Goal: Task Accomplishment & Management: Manage account settings

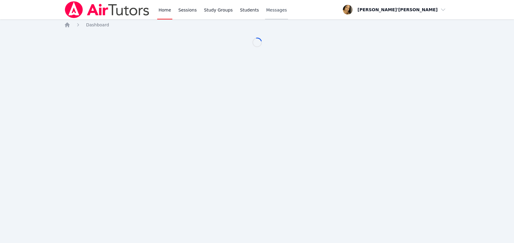
click at [270, 132] on div "Home Sessions Study Groups Students Messages Open user menu [PERSON_NAME]'[PERS…" at bounding box center [257, 121] width 514 height 243
click at [270, 8] on span "Messages" at bounding box center [276, 10] width 21 height 6
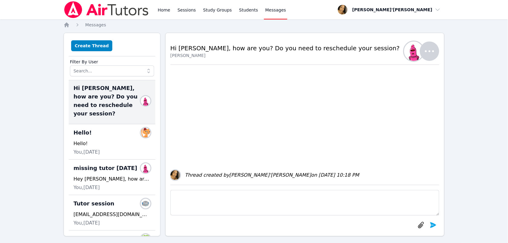
click at [8, 38] on div "Home Sessions Study Groups Students Messages Open user menu [PERSON_NAME]'[PERS…" at bounding box center [254, 124] width 508 height 248
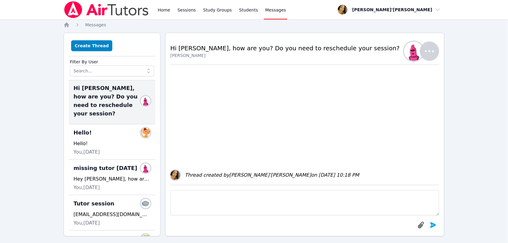
click at [290, 10] on div "Home Sessions Study Groups Students Messages Open user menu [PERSON_NAME]'[PERS…" at bounding box center [254, 9] width 381 height 19
click at [8, 38] on div "Home Sessions Study Groups Students Messages Open user menu [PERSON_NAME]'[PERS…" at bounding box center [254, 124] width 508 height 248
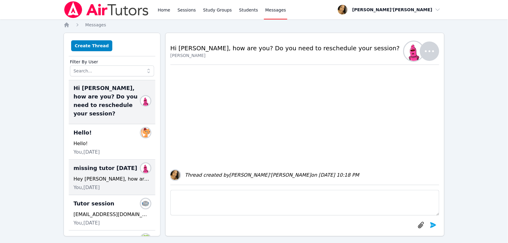
click at [70, 186] on div "missing tutor [DATE] Members Hey [PERSON_NAME], how are you? I am just sending …" at bounding box center [112, 177] width 87 height 35
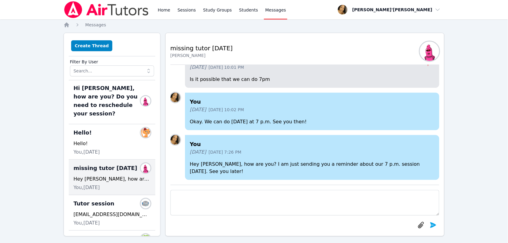
click at [269, 18] on link "Messages" at bounding box center [275, 9] width 23 height 19
click at [5, 226] on div "Home Sessions Study Groups Students Messages Open user menu [PERSON_NAME]'[PERS…" at bounding box center [254, 124] width 508 height 248
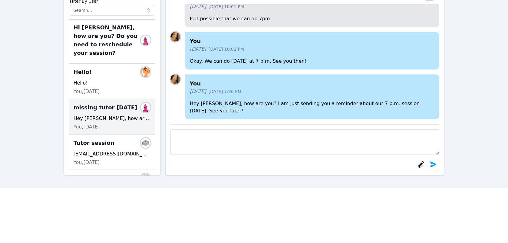
scroll to position [182, 0]
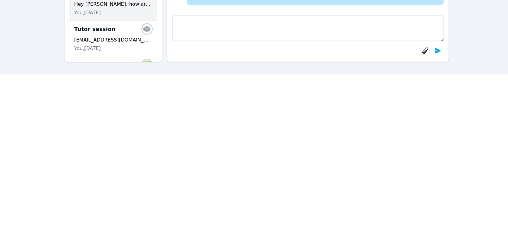
click at [266, 45] on div at bounding box center [304, 50] width 269 height 12
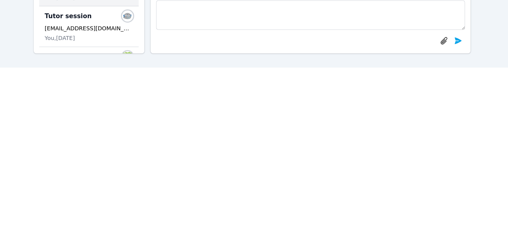
scroll to position [182, 0]
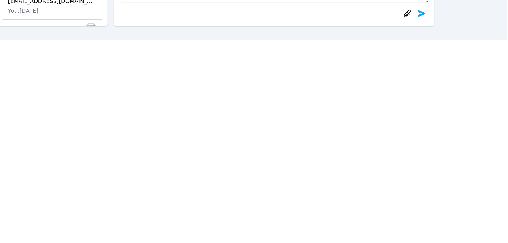
click at [297, 48] on div at bounding box center [304, 43] width 269 height 12
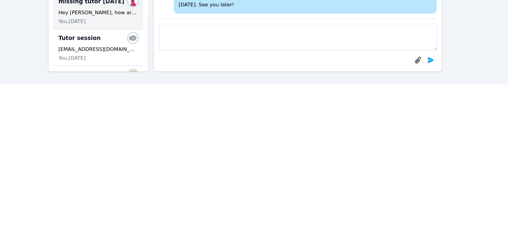
click at [277, 8] on p "Hey [PERSON_NAME], how are you? I am just sending you a reminder about our 7 p.…" at bounding box center [312, 1] width 245 height 15
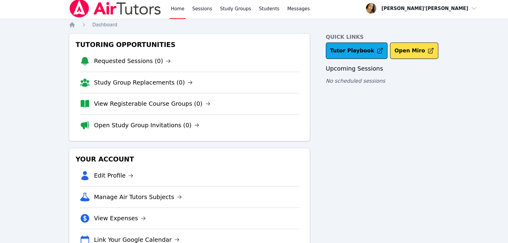
click at [4, 12] on nav "Home Sessions Study Groups Students Messages Open user menu [PERSON_NAME]'[PERS…" at bounding box center [254, 9] width 508 height 19
click at [5, 167] on div "Home Sessions Study Groups Students Messages Open user menu Lee'Tayna Hostick O…" at bounding box center [254, 125] width 508 height 250
click at [250, 16] on link "Students" at bounding box center [248, 9] width 21 height 19
click at [58, 16] on nav "Home Sessions Study Groups Students Messages Open user menu [PERSON_NAME]'[PERS…" at bounding box center [254, 9] width 508 height 19
click at [8, 18] on nav "Home Sessions Study Groups Students Messages Open user menu [PERSON_NAME]'[PERS…" at bounding box center [254, 9] width 508 height 19
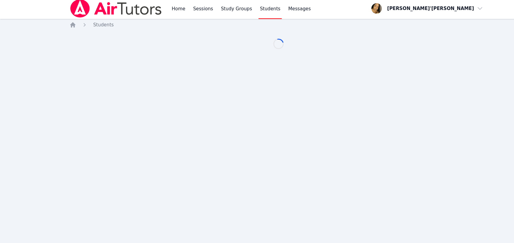
click at [7, 211] on div "Home Sessions Study Groups Students Messages Open user menu Lee'Tayna Hostick O…" at bounding box center [257, 121] width 514 height 243
click at [43, 19] on nav "Home Sessions Study Groups Students Messages Open user menu [PERSON_NAME]'[PERS…" at bounding box center [257, 9] width 514 height 19
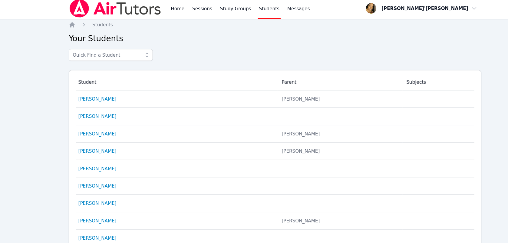
click at [250, 11] on link "Students" at bounding box center [248, 9] width 21 height 19
click at [6, 8] on nav "Home Sessions Study Groups Students Messages Open user menu [PERSON_NAME]'[PERS…" at bounding box center [254, 9] width 508 height 19
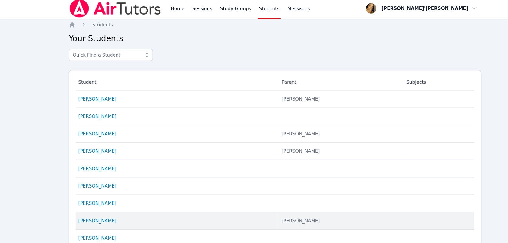
click at [256, 204] on td "Parent Melanie Autrey" at bounding box center [313, 206] width 115 height 16
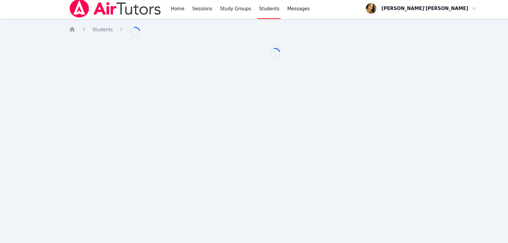
click at [2, 6] on nav "Home Sessions Study Groups Students Messages Open user menu [PERSON_NAME]'[PERS…" at bounding box center [254, 9] width 508 height 19
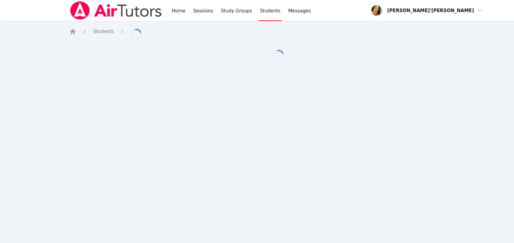
click at [247, 155] on div "Home Sessions Study Groups Students Messages Open user menu Lee'Tayna Hostick O…" at bounding box center [257, 121] width 514 height 243
click at [5, 12] on nav "Home Sessions Study Groups Students Messages Open user menu [PERSON_NAME]'[PERS…" at bounding box center [257, 9] width 514 height 19
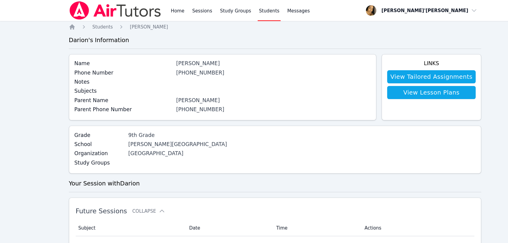
click at [4, 26] on div "Home Sessions Study Groups Students Messages Open user menu Lee'Tayna Hostick O…" at bounding box center [254, 240] width 508 height 480
click at [3, 160] on div "Home Sessions Study Groups Students Messages Open user menu Lee'Tayna Hostick O…" at bounding box center [254, 240] width 508 height 480
click at [5, 21] on div "Home Sessions Study Groups Students Messages Open user menu Lee'Tayna Hostick O…" at bounding box center [254, 240] width 508 height 480
click at [10, 15] on nav "Home Sessions Study Groups Students Messages Open user menu [PERSON_NAME]'[PERS…" at bounding box center [254, 9] width 508 height 19
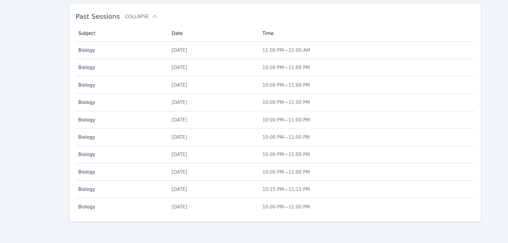
click at [235, 176] on div "Wed Apr 30" at bounding box center [196, 177] width 77 height 6
click at [247, 145] on div "Home Sessions Study Groups Students Messages Open user menu Lee'Tayna Hostick O…" at bounding box center [254, 3] width 508 height 480
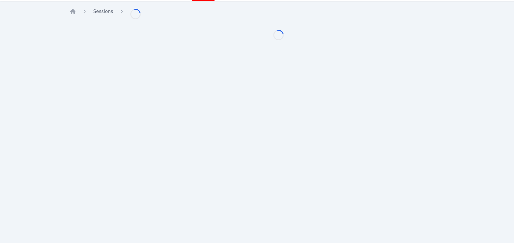
click at [5, 168] on div "Home Sessions Study Groups Students Messages Open user menu Lee'Tayna Hostick O…" at bounding box center [257, 121] width 514 height 243
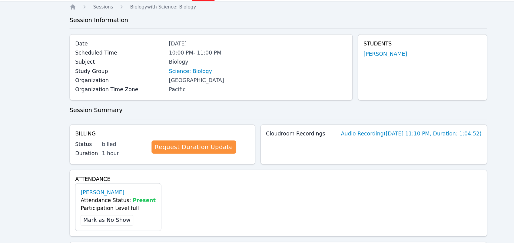
click at [247, 175] on div "Attendance Darion Autrey Attendance Status: Present Participation Level: full M…" at bounding box center [256, 206] width 385 height 62
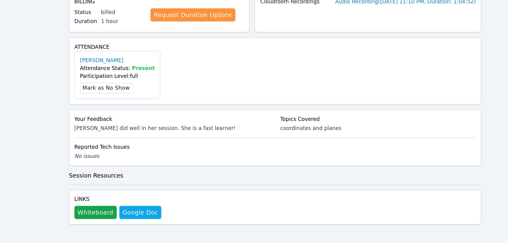
click at [2, 167] on div "Home Sessions Study Groups Students Messages Open user menu Lee'Tayna Hostick O…" at bounding box center [254, 60] width 508 height 365
click at [2, 49] on div "Home Sessions Study Groups Students Messages Open user menu Lee'Tayna Hostick O…" at bounding box center [254, 60] width 508 height 365
click at [242, 177] on h3 "Session Resources" at bounding box center [254, 181] width 381 height 8
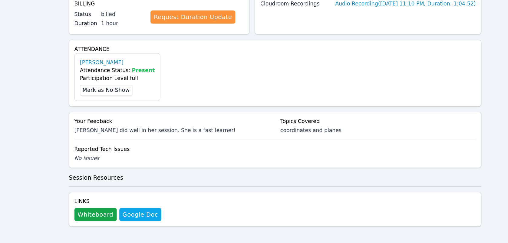
click at [242, 187] on div "Home Sessions Biology with Science: Biology Session Information Date Apr 30, 20…" at bounding box center [254, 71] width 381 height 343
click at [6, 43] on div "Home Sessions Study Groups Students Messages Open user menu Lee'Tayna Hostick O…" at bounding box center [254, 60] width 508 height 365
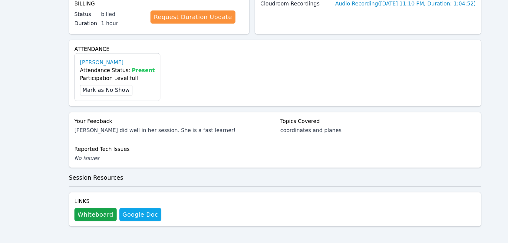
click at [2, 191] on div "Home Sessions Study Groups Students Messages Open user menu Lee'Tayna Hostick O…" at bounding box center [254, 60] width 508 height 365
click at [5, 140] on div "Home Sessions Study Groups Students Messages Open user menu Lee'Tayna Hostick O…" at bounding box center [254, 60] width 508 height 365
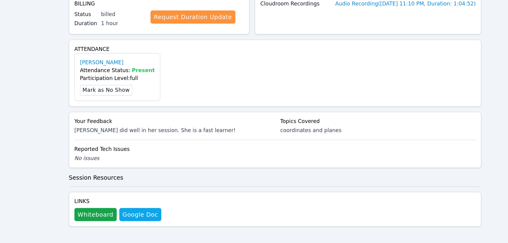
click at [242, 188] on div "Home Sessions Biology with Science: Biology Session Information Date Apr 30, 20…" at bounding box center [254, 71] width 381 height 343
click at [242, 195] on div "Links Whiteboard Hidden Google Doc" at bounding box center [254, 210] width 381 height 32
click at [242, 189] on hr at bounding box center [254, 189] width 381 height 0
click at [5, 140] on div "Home Sessions Study Groups Students Messages Open user menu Lee'Tayna Hostick O…" at bounding box center [254, 60] width 508 height 365
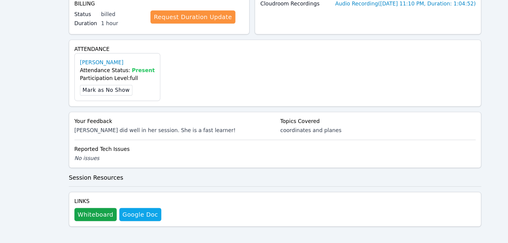
click at [5, 140] on div "Home Sessions Study Groups Students Messages Open user menu Lee'Tayna Hostick O…" at bounding box center [254, 60] width 508 height 365
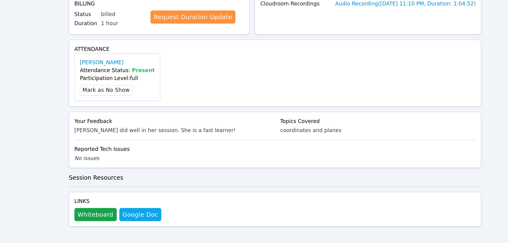
click at [5, 140] on div "Home Sessions Study Groups Students Messages Open user menu Lee'Tayna Hostick O…" at bounding box center [254, 60] width 508 height 365
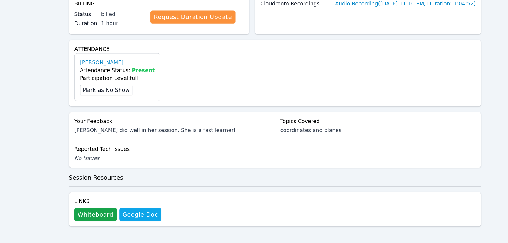
click at [5, 140] on div "Home Sessions Study Groups Students Messages Open user menu Lee'Tayna Hostick O…" at bounding box center [254, 60] width 508 height 365
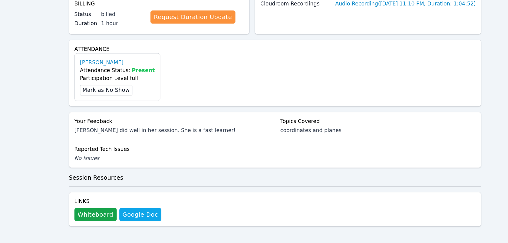
click at [5, 140] on div "Home Sessions Study Groups Students Messages Open user menu Lee'Tayna Hostick O…" at bounding box center [254, 60] width 508 height 365
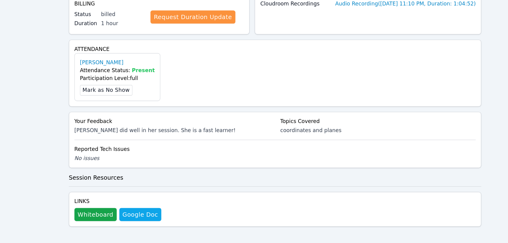
click at [5, 140] on div "Home Sessions Study Groups Students Messages Open user menu Lee'Tayna Hostick O…" at bounding box center [254, 60] width 508 height 365
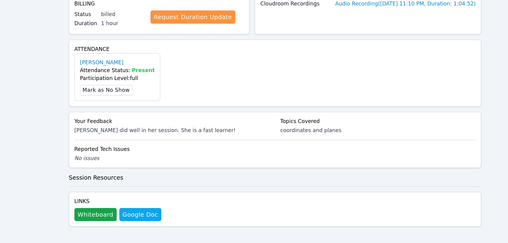
click at [5, 140] on div "Home Sessions Study Groups Students Messages Open user menu Lee'Tayna Hostick O…" at bounding box center [254, 60] width 508 height 365
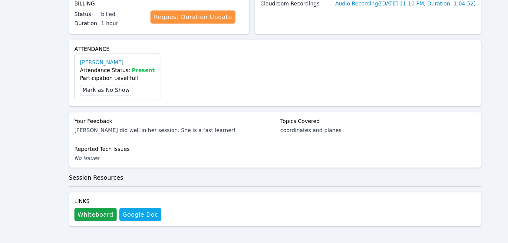
click at [5, 140] on div "Home Sessions Study Groups Students Messages Open user menu Lee'Tayna Hostick O…" at bounding box center [254, 60] width 508 height 365
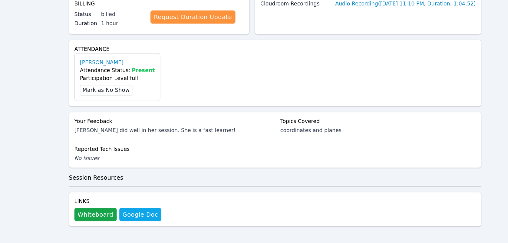
click at [5, 140] on div "Home Sessions Study Groups Students Messages Open user menu Lee'Tayna Hostick O…" at bounding box center [254, 60] width 508 height 365
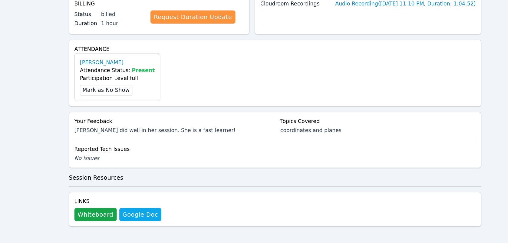
click at [5, 140] on div "Home Sessions Study Groups Students Messages Open user menu Lee'Tayna Hostick O…" at bounding box center [254, 60] width 508 height 365
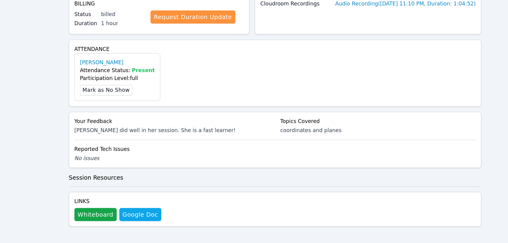
click at [5, 140] on div "Home Sessions Study Groups Students Messages Open user menu Lee'Tayna Hostick O…" at bounding box center [254, 60] width 508 height 365
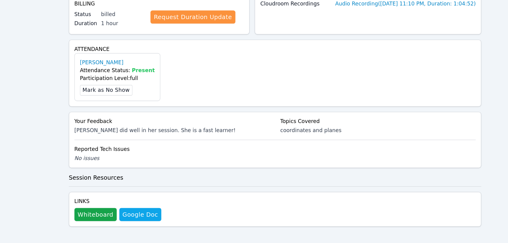
click at [5, 140] on div "Home Sessions Study Groups Students Messages Open user menu Lee'Tayna Hostick O…" at bounding box center [254, 60] width 508 height 365
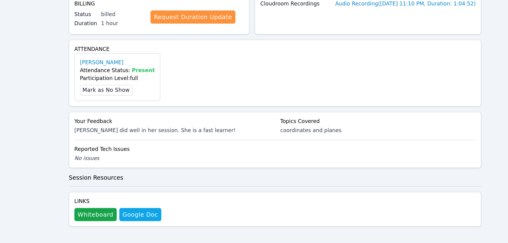
click at [5, 140] on div "Home Sessions Study Groups Students Messages Open user menu Lee'Tayna Hostick O…" at bounding box center [254, 60] width 508 height 365
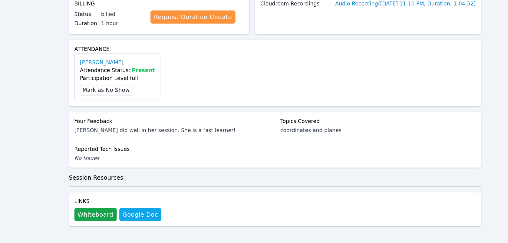
click at [5, 140] on div "Home Sessions Study Groups Students Messages Open user menu Lee'Tayna Hostick O…" at bounding box center [254, 60] width 508 height 365
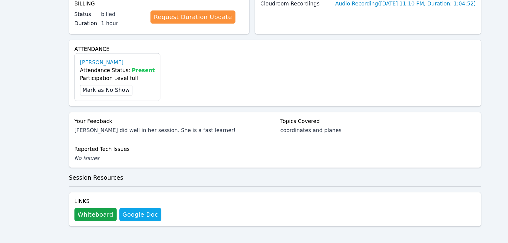
click at [5, 140] on div "Home Sessions Study Groups Students Messages Open user menu Lee'Tayna Hostick O…" at bounding box center [254, 60] width 508 height 365
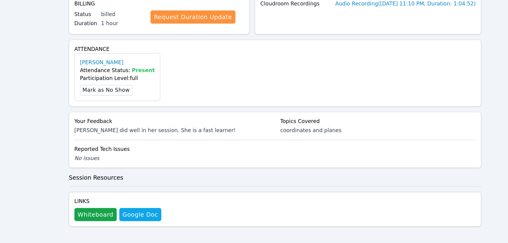
click at [5, 140] on div "Home Sessions Study Groups Students Messages Open user menu Lee'Tayna Hostick O…" at bounding box center [254, 60] width 508 height 365
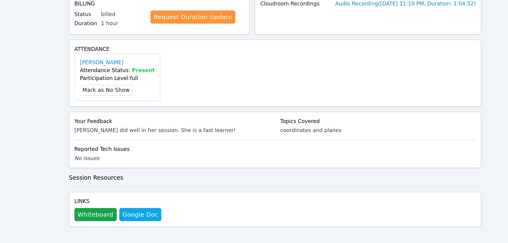
click at [5, 140] on div "Home Sessions Study Groups Students Messages Open user menu Lee'Tayna Hostick O…" at bounding box center [254, 60] width 508 height 365
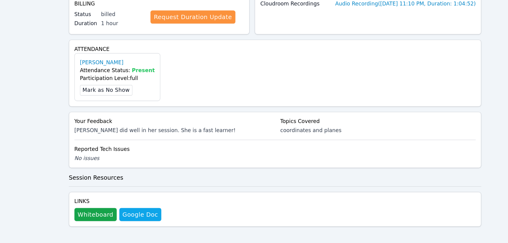
click at [5, 140] on div "Home Sessions Study Groups Students Messages Open user menu Lee'Tayna Hostick O…" at bounding box center [254, 60] width 508 height 365
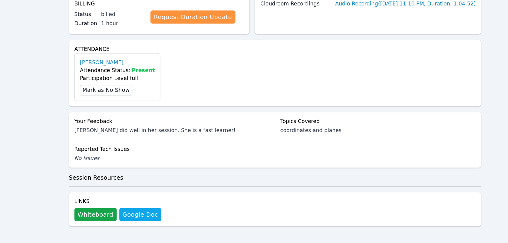
click at [5, 140] on div "Home Sessions Study Groups Students Messages Open user menu Lee'Tayna Hostick O…" at bounding box center [254, 60] width 508 height 365
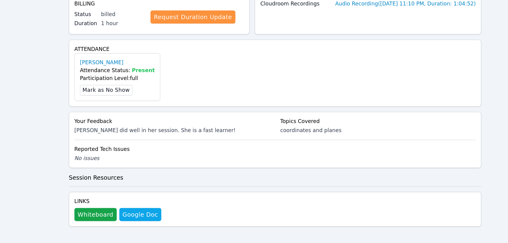
click at [5, 140] on div "Home Sessions Study Groups Students Messages Open user menu Lee'Tayna Hostick O…" at bounding box center [254, 60] width 508 height 365
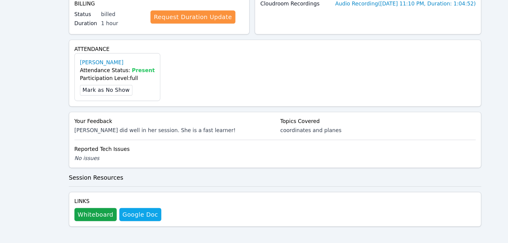
click at [5, 140] on div "Home Sessions Study Groups Students Messages Open user menu Lee'Tayna Hostick O…" at bounding box center [254, 60] width 508 height 365
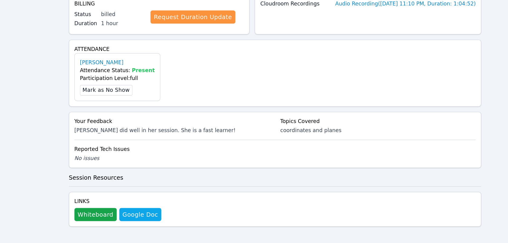
click at [5, 140] on div "Home Sessions Study Groups Students Messages Open user menu Lee'Tayna Hostick O…" at bounding box center [254, 60] width 508 height 365
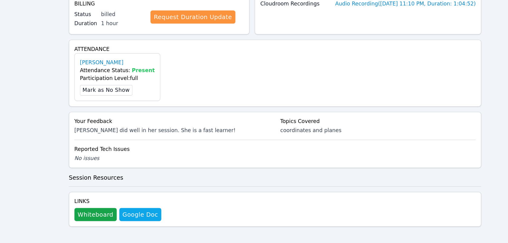
click at [5, 140] on div "Home Sessions Study Groups Students Messages Open user menu Lee'Tayna Hostick O…" at bounding box center [254, 60] width 508 height 365
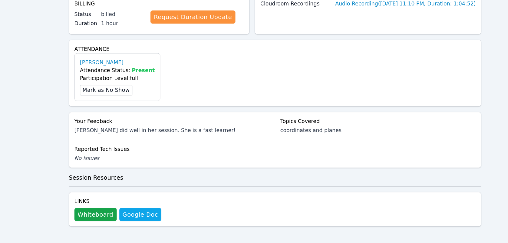
click at [5, 140] on div "Home Sessions Study Groups Students Messages Open user menu Lee'Tayna Hostick O…" at bounding box center [254, 60] width 508 height 365
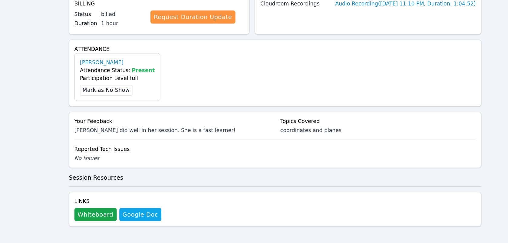
click at [5, 140] on div "Home Sessions Study Groups Students Messages Open user menu Lee'Tayna Hostick O…" at bounding box center [254, 60] width 508 height 365
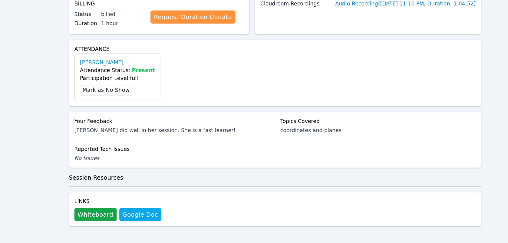
click at [5, 140] on div "Home Sessions Study Groups Students Messages Open user menu Lee'Tayna Hostick O…" at bounding box center [254, 60] width 508 height 365
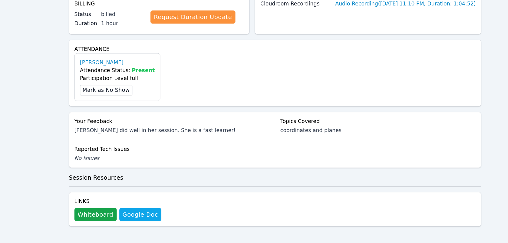
click at [5, 140] on div "Home Sessions Study Groups Students Messages Open user menu Lee'Tayna Hostick O…" at bounding box center [254, 60] width 508 height 365
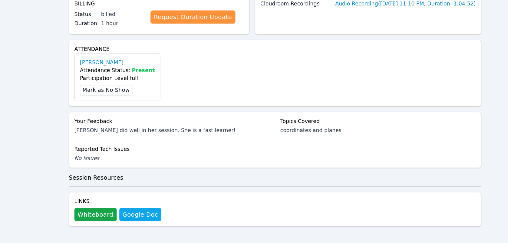
click at [5, 140] on div "Home Sessions Study Groups Students Messages Open user menu Lee'Tayna Hostick O…" at bounding box center [254, 60] width 508 height 365
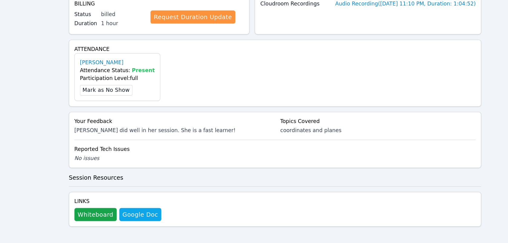
click at [5, 140] on div "Home Sessions Study Groups Students Messages Open user menu Lee'Tayna Hostick O…" at bounding box center [254, 60] width 508 height 365
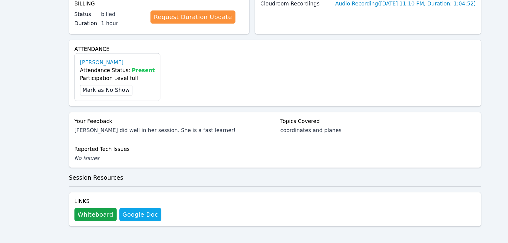
click at [5, 140] on div "Home Sessions Study Groups Students Messages Open user menu Lee'Tayna Hostick O…" at bounding box center [254, 60] width 508 height 365
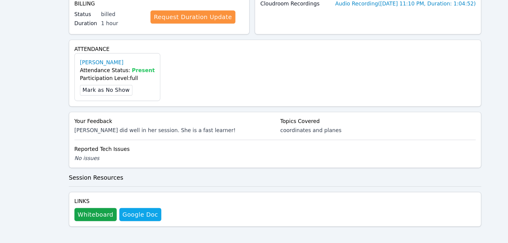
click at [5, 140] on div "Home Sessions Study Groups Students Messages Open user menu Lee'Tayna Hostick O…" at bounding box center [254, 60] width 508 height 365
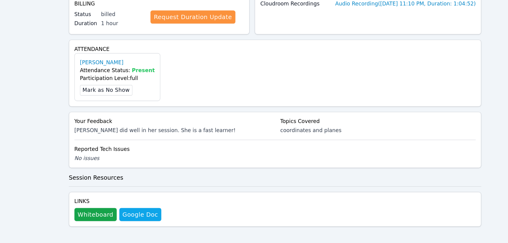
click at [5, 140] on div "Home Sessions Study Groups Students Messages Open user menu Lee'Tayna Hostick O…" at bounding box center [254, 60] width 508 height 365
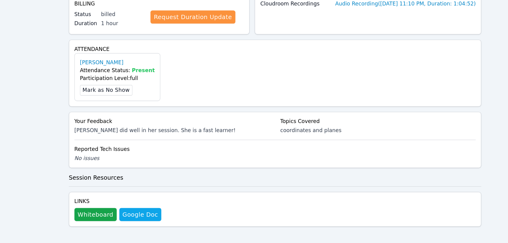
click at [5, 140] on div "Home Sessions Study Groups Students Messages Open user menu Lee'Tayna Hostick O…" at bounding box center [254, 60] width 508 height 365
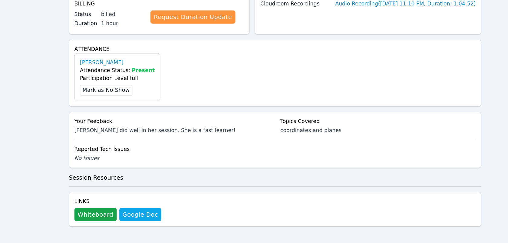
click at [5, 140] on div "Home Sessions Study Groups Students Messages Open user menu Lee'Tayna Hostick O…" at bounding box center [254, 60] width 508 height 365
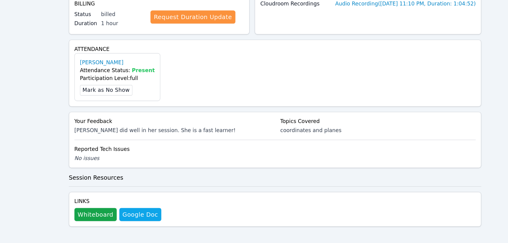
click at [5, 140] on div "Home Sessions Study Groups Students Messages Open user menu Lee'Tayna Hostick O…" at bounding box center [254, 60] width 508 height 365
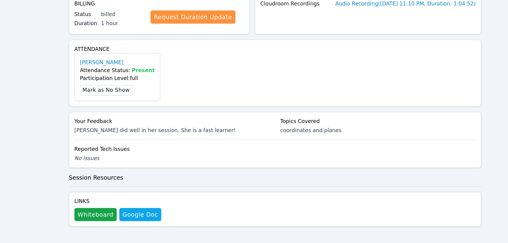
click at [5, 140] on div "Home Sessions Study Groups Students Messages Open user menu Lee'Tayna Hostick O…" at bounding box center [254, 60] width 508 height 365
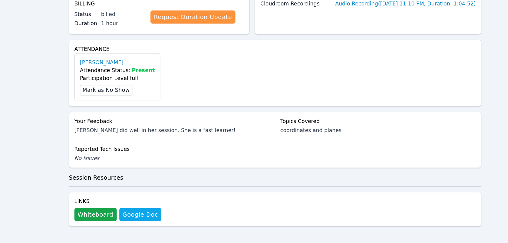
click at [5, 140] on div "Home Sessions Study Groups Students Messages Open user menu Lee'Tayna Hostick O…" at bounding box center [254, 60] width 508 height 365
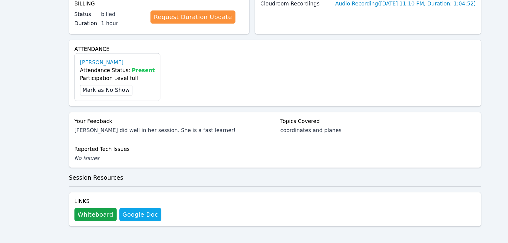
click at [5, 140] on div "Home Sessions Study Groups Students Messages Open user menu Lee'Tayna Hostick O…" at bounding box center [254, 60] width 508 height 365
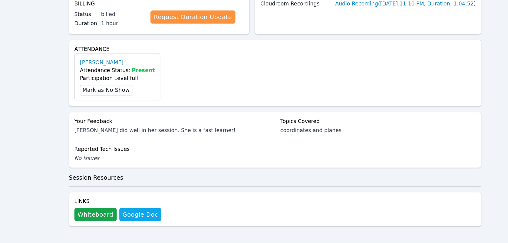
click at [5, 140] on div "Home Sessions Study Groups Students Messages Open user menu Lee'Tayna Hostick O…" at bounding box center [254, 60] width 508 height 365
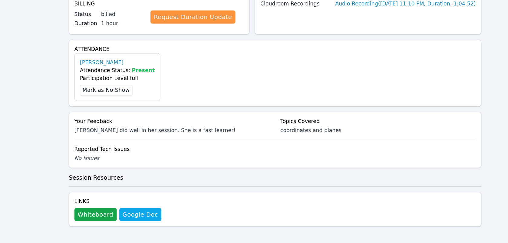
click at [5, 140] on div "Home Sessions Study Groups Students Messages Open user menu Lee'Tayna Hostick O…" at bounding box center [254, 60] width 508 height 365
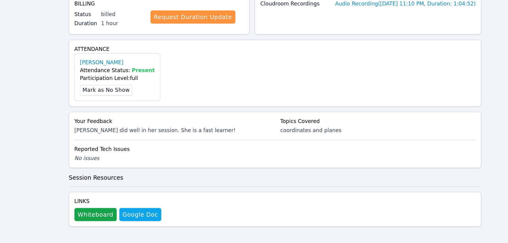
click at [5, 140] on div "Home Sessions Study Groups Students Messages Open user menu Lee'Tayna Hostick O…" at bounding box center [254, 60] width 508 height 365
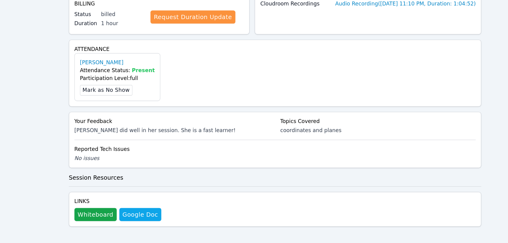
click at [5, 140] on div "Home Sessions Study Groups Students Messages Open user menu Lee'Tayna Hostick O…" at bounding box center [254, 60] width 508 height 365
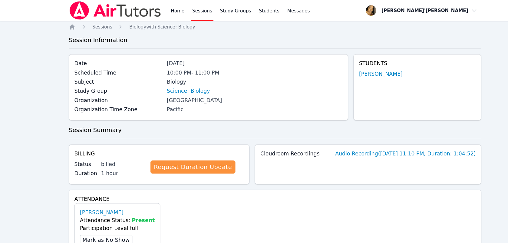
click at [242, 156] on div "Cloudroom Recordings Audio Recording ( Apr 30, 2025 11:10 PM , Duration: 1:04:5…" at bounding box center [339, 151] width 209 height 37
click at [242, 178] on div "Attendance Darion Autrey Attendance Status: Present Participation Level: full M…" at bounding box center [254, 206] width 381 height 62
click at [5, 123] on div "Home Sessions Study Groups Students Messages Open user menu Lee'Tayna Hostick O…" at bounding box center [254, 182] width 508 height 365
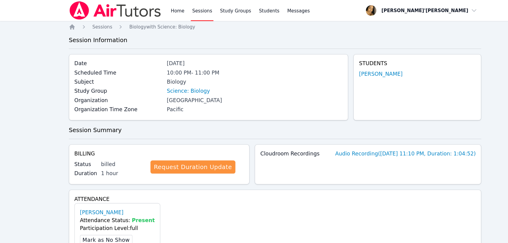
click at [5, 123] on div "Home Sessions Study Groups Students Messages Open user menu Lee'Tayna Hostick O…" at bounding box center [254, 182] width 508 height 365
click at [242, 178] on div "Attendance Darion Autrey Attendance Status: Present Participation Level: full M…" at bounding box center [254, 206] width 381 height 62
click at [5, 123] on div "Home Sessions Study Groups Students Messages Open user menu Lee'Tayna Hostick O…" at bounding box center [254, 182] width 508 height 365
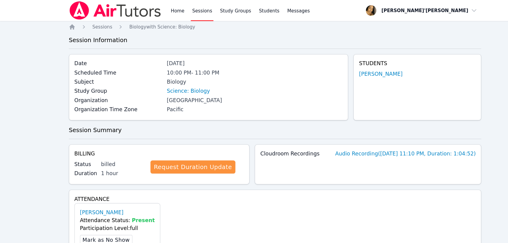
click at [5, 123] on div "Home Sessions Study Groups Students Messages Open user menu Lee'Tayna Hostick O…" at bounding box center [254, 182] width 508 height 365
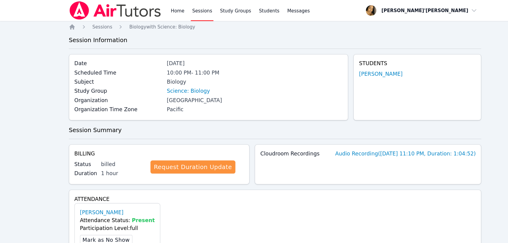
click at [5, 123] on div "Home Sessions Study Groups Students Messages Open user menu Lee'Tayna Hostick O…" at bounding box center [254, 182] width 508 height 365
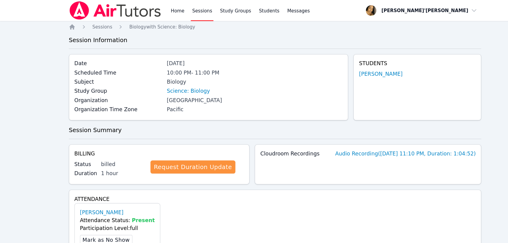
click at [5, 123] on div "Home Sessions Study Groups Students Messages Open user menu Lee'Tayna Hostick O…" at bounding box center [254, 182] width 508 height 365
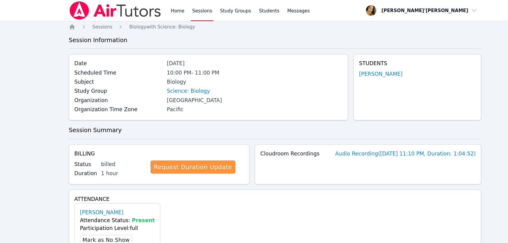
click at [5, 123] on div "Home Sessions Study Groups Students Messages Open user menu Lee'Tayna Hostick O…" at bounding box center [254, 182] width 508 height 365
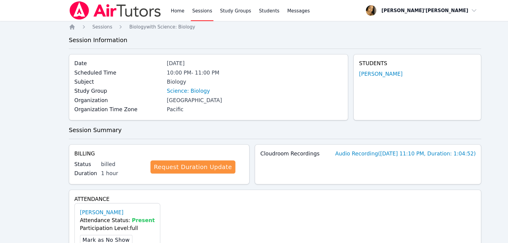
click at [5, 123] on div "Home Sessions Study Groups Students Messages Open user menu Lee'Tayna Hostick O…" at bounding box center [254, 182] width 508 height 365
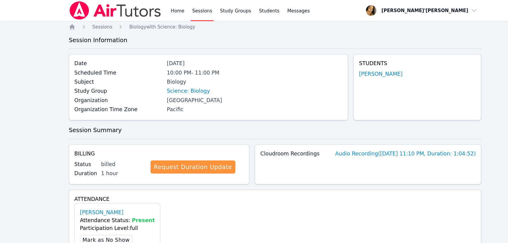
click at [5, 123] on div "Home Sessions Study Groups Students Messages Open user menu Lee'Tayna Hostick O…" at bounding box center [254, 182] width 508 height 365
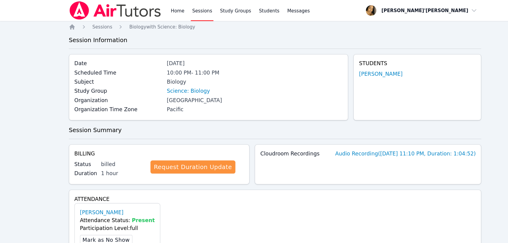
click at [5, 123] on div "Home Sessions Study Groups Students Messages Open user menu Lee'Tayna Hostick O…" at bounding box center [254, 182] width 508 height 365
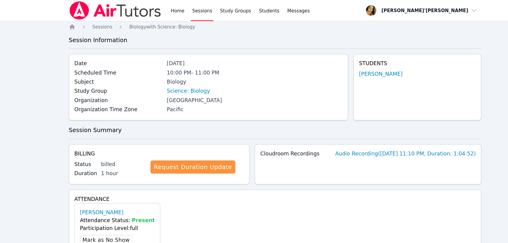
click at [5, 123] on div "Home Sessions Study Groups Students Messages Open user menu Lee'Tayna Hostick O…" at bounding box center [254, 182] width 508 height 365
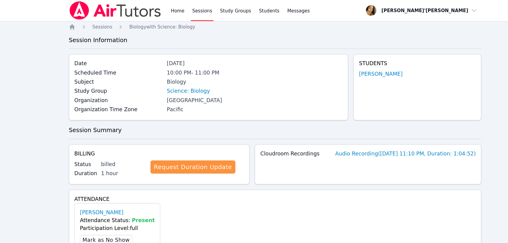
click at [5, 123] on div "Home Sessions Study Groups Students Messages Open user menu Lee'Tayna Hostick O…" at bounding box center [254, 182] width 508 height 365
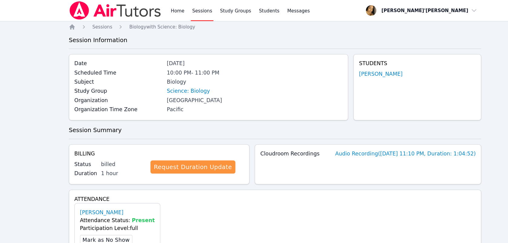
click at [5, 123] on div "Home Sessions Study Groups Students Messages Open user menu Lee'Tayna Hostick O…" at bounding box center [254, 182] width 508 height 365
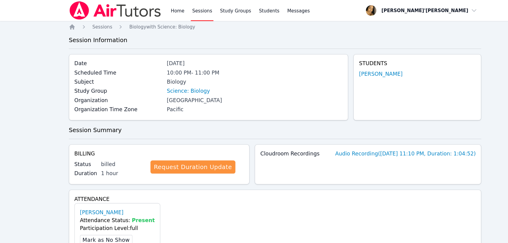
click at [5, 123] on div "Home Sessions Study Groups Students Messages Open user menu Lee'Tayna Hostick O…" at bounding box center [254, 182] width 508 height 365
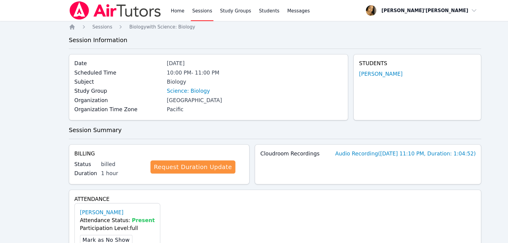
click at [5, 123] on div "Home Sessions Study Groups Students Messages Open user menu Lee'Tayna Hostick O…" at bounding box center [254, 182] width 508 height 365
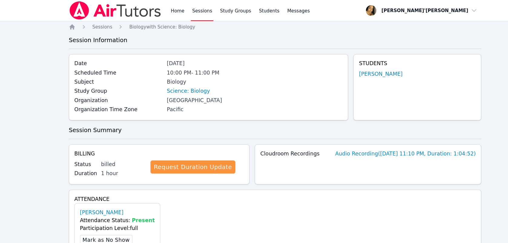
click at [5, 123] on div "Home Sessions Study Groups Students Messages Open user menu Lee'Tayna Hostick O…" at bounding box center [254, 182] width 508 height 365
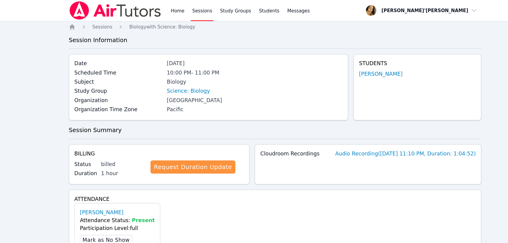
click at [5, 123] on div "Home Sessions Study Groups Students Messages Open user menu Lee'Tayna Hostick O…" at bounding box center [254, 182] width 508 height 365
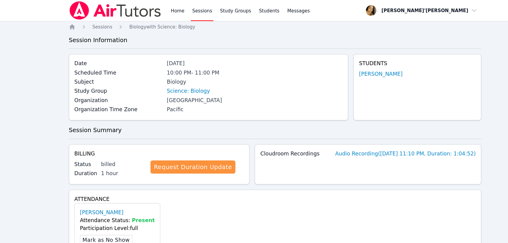
click at [5, 123] on div "Home Sessions Study Groups Students Messages Open user menu Lee'Tayna Hostick O…" at bounding box center [254, 182] width 508 height 365
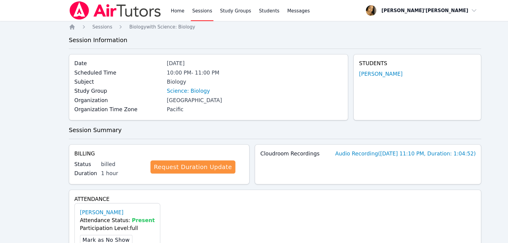
click at [5, 123] on div "Home Sessions Study Groups Students Messages Open user menu Lee'Tayna Hostick O…" at bounding box center [254, 182] width 508 height 365
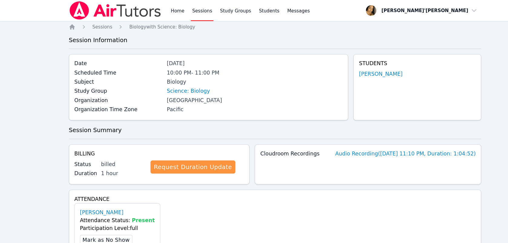
click at [5, 123] on div "Home Sessions Study Groups Students Messages Open user menu Lee'Tayna Hostick O…" at bounding box center [254, 182] width 508 height 365
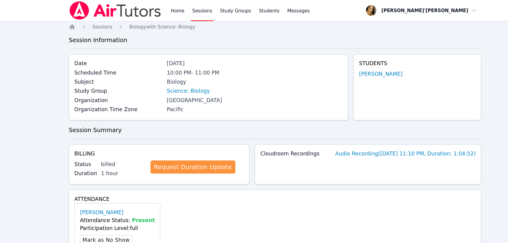
click at [5, 123] on div "Home Sessions Study Groups Students Messages Open user menu Lee'Tayna Hostick O…" at bounding box center [254, 182] width 508 height 365
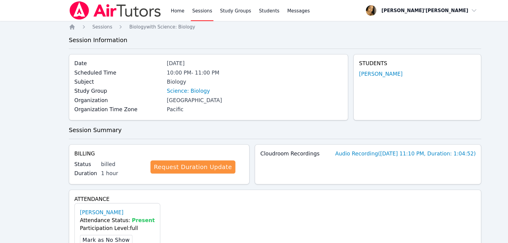
click at [5, 123] on div "Home Sessions Study Groups Students Messages Open user menu Lee'Tayna Hostick O…" at bounding box center [254, 182] width 508 height 365
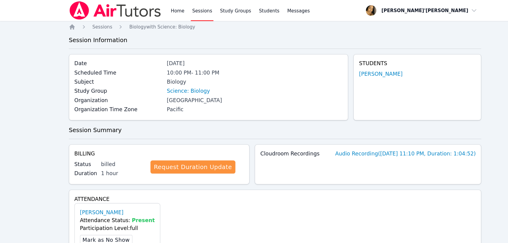
click at [5, 123] on div "Home Sessions Study Groups Students Messages Open user menu Lee'Tayna Hostick O…" at bounding box center [254, 182] width 508 height 365
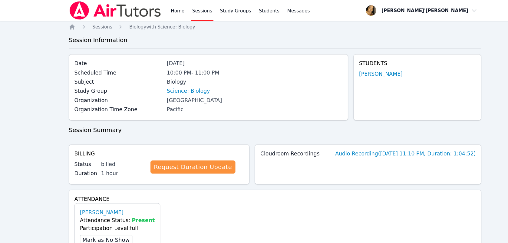
click at [5, 123] on div "Home Sessions Study Groups Students Messages Open user menu Lee'Tayna Hostick O…" at bounding box center [254, 182] width 508 height 365
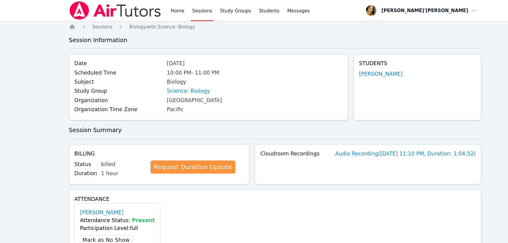
click at [5, 123] on div "Home Sessions Study Groups Students Messages Open user menu Lee'Tayna Hostick O…" at bounding box center [254, 182] width 508 height 365
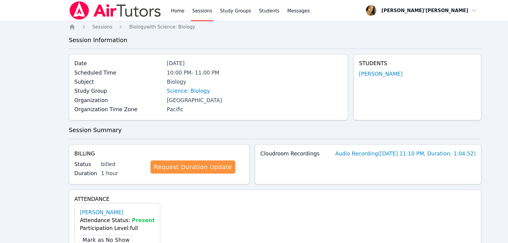
click at [5, 123] on div "Home Sessions Study Groups Students Messages Open user menu Lee'Tayna Hostick O…" at bounding box center [254, 182] width 508 height 365
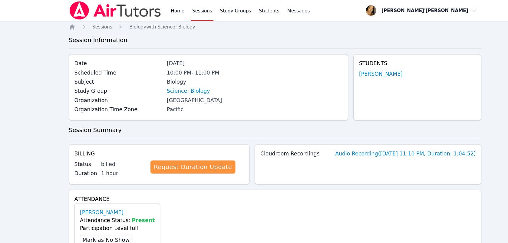
click at [5, 123] on div "Home Sessions Study Groups Students Messages Open user menu Lee'Tayna Hostick O…" at bounding box center [254, 182] width 508 height 365
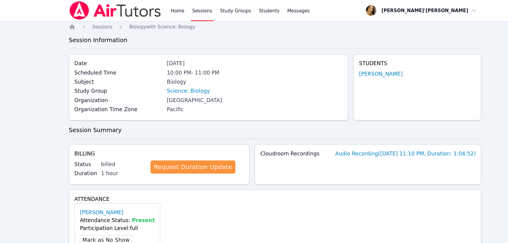
click at [5, 123] on div "Home Sessions Study Groups Students Messages Open user menu Lee'Tayna Hostick O…" at bounding box center [254, 182] width 508 height 365
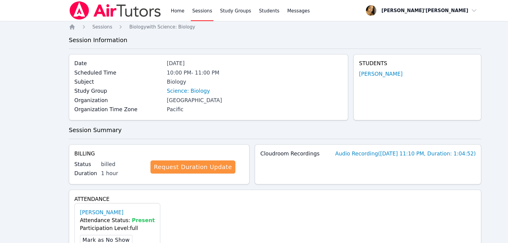
click at [5, 123] on div "Home Sessions Study Groups Students Messages Open user menu Lee'Tayna Hostick O…" at bounding box center [254, 182] width 508 height 365
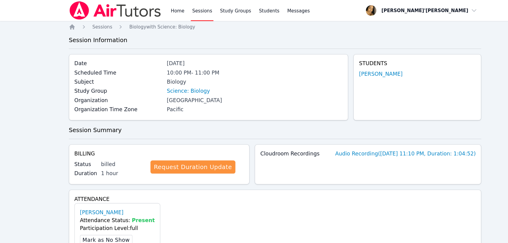
click at [5, 123] on div "Home Sessions Study Groups Students Messages Open user menu Lee'Tayna Hostick O…" at bounding box center [254, 182] width 508 height 365
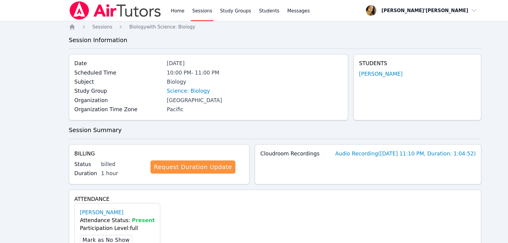
click at [5, 123] on div "Home Sessions Study Groups Students Messages Open user menu Lee'Tayna Hostick O…" at bounding box center [254, 182] width 508 height 365
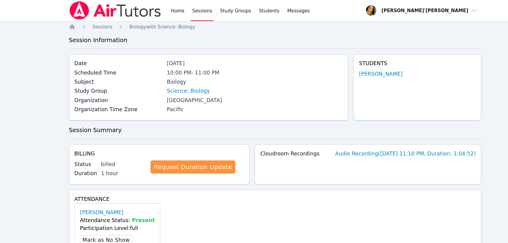
click at [5, 123] on div "Home Sessions Study Groups Students Messages Open user menu Lee'Tayna Hostick O…" at bounding box center [254, 182] width 508 height 365
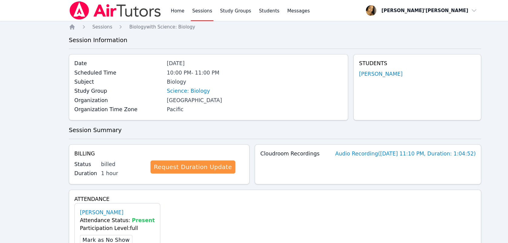
click at [5, 123] on div "Home Sessions Study Groups Students Messages Open user menu Lee'Tayna Hostick O…" at bounding box center [254, 182] width 508 height 365
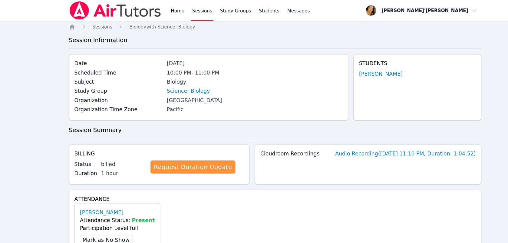
click at [5, 123] on div "Home Sessions Study Groups Students Messages Open user menu Lee'Tayna Hostick O…" at bounding box center [254, 182] width 508 height 365
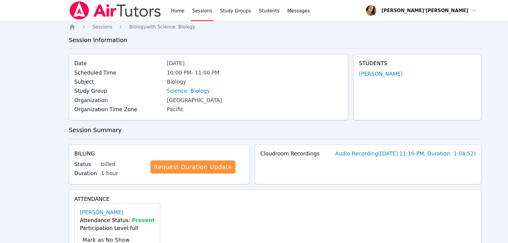
click at [5, 123] on div "Home Sessions Study Groups Students Messages Open user menu Lee'Tayna Hostick O…" at bounding box center [254, 182] width 508 height 365
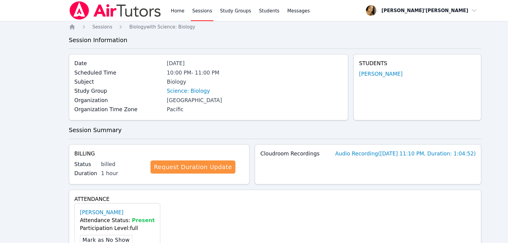
click at [5, 123] on div "Home Sessions Study Groups Students Messages Open user menu Lee'Tayna Hostick O…" at bounding box center [254, 182] width 508 height 365
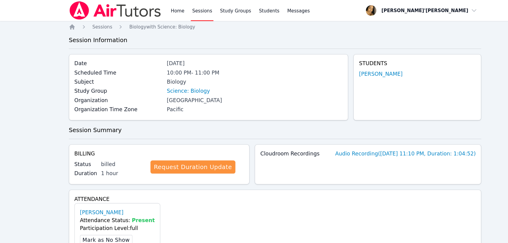
click at [5, 123] on div "Home Sessions Study Groups Students Messages Open user menu Lee'Tayna Hostick O…" at bounding box center [254, 182] width 508 height 365
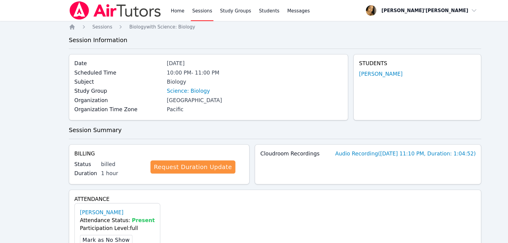
click at [5, 123] on div "Home Sessions Study Groups Students Messages Open user menu Lee'Tayna Hostick O…" at bounding box center [254, 182] width 508 height 365
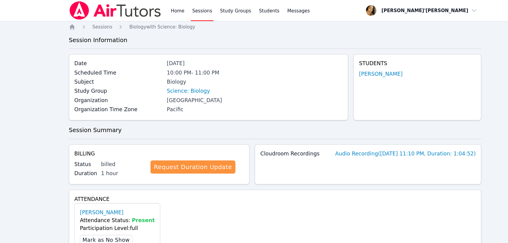
click at [5, 123] on div "Home Sessions Study Groups Students Messages Open user menu Lee'Tayna Hostick O…" at bounding box center [254, 182] width 508 height 365
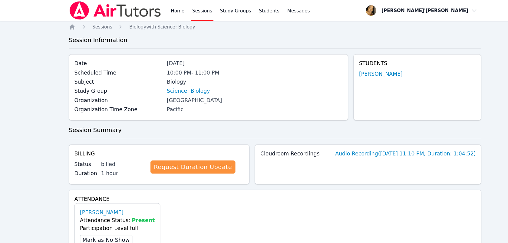
click at [5, 123] on div "Home Sessions Study Groups Students Messages Open user menu Lee'Tayna Hostick O…" at bounding box center [254, 182] width 508 height 365
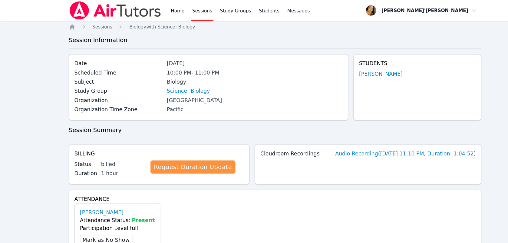
click at [5, 123] on div "Home Sessions Study Groups Students Messages Open user menu Lee'Tayna Hostick O…" at bounding box center [254, 182] width 508 height 365
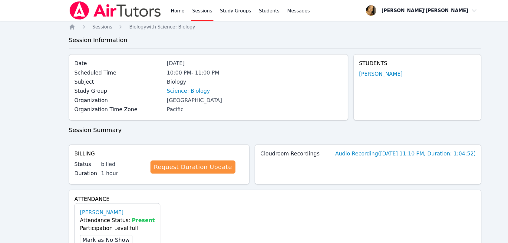
click at [5, 123] on div "Home Sessions Study Groups Students Messages Open user menu Lee'Tayna Hostick O…" at bounding box center [254, 182] width 508 height 365
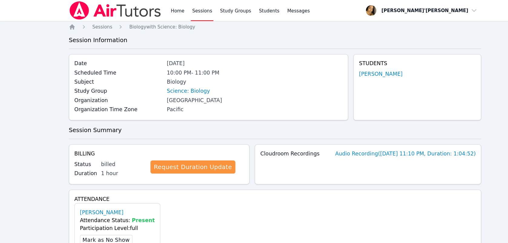
click at [5, 123] on div "Home Sessions Study Groups Students Messages Open user menu Lee'Tayna Hostick O…" at bounding box center [254, 182] width 508 height 365
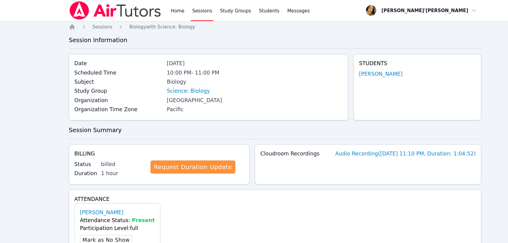
click at [5, 123] on div "Home Sessions Study Groups Students Messages Open user menu Lee'Tayna Hostick O…" at bounding box center [254, 182] width 508 height 365
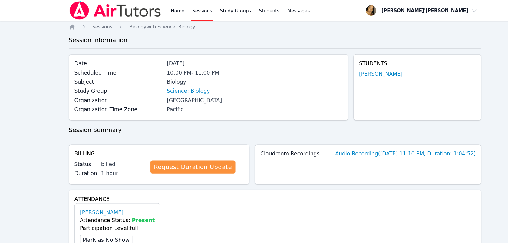
click at [5, 123] on div "Home Sessions Study Groups Students Messages Open user menu Lee'Tayna Hostick O…" at bounding box center [254, 182] width 508 height 365
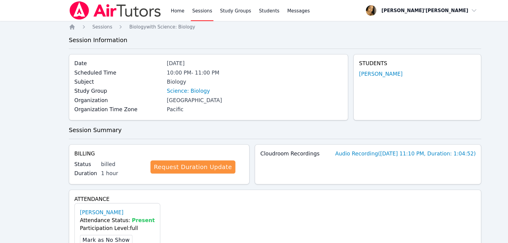
click at [5, 123] on div "Home Sessions Study Groups Students Messages Open user menu Lee'Tayna Hostick O…" at bounding box center [254, 182] width 508 height 365
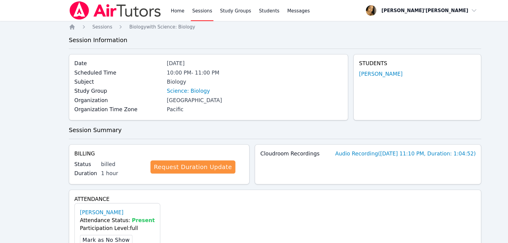
click at [5, 123] on div "Home Sessions Study Groups Students Messages Open user menu Lee'Tayna Hostick O…" at bounding box center [254, 182] width 508 height 365
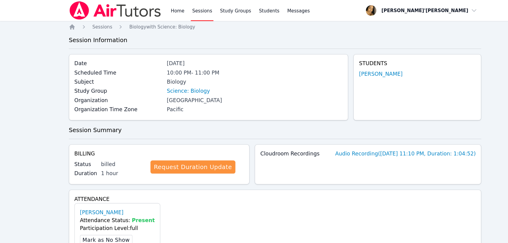
click at [5, 123] on div "Home Sessions Study Groups Students Messages Open user menu Lee'Tayna Hostick O…" at bounding box center [254, 182] width 508 height 365
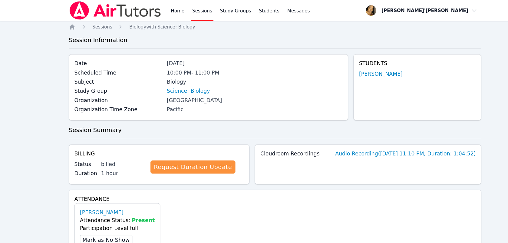
click at [5, 123] on div "Home Sessions Study Groups Students Messages Open user menu Lee'Tayna Hostick O…" at bounding box center [254, 182] width 508 height 365
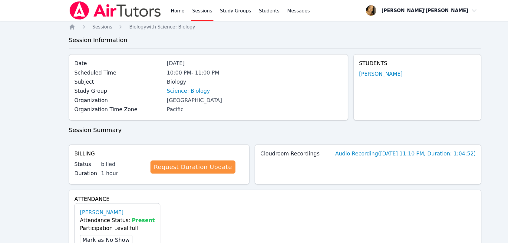
click at [5, 123] on div "Home Sessions Study Groups Students Messages Open user menu Lee'Tayna Hostick O…" at bounding box center [254, 182] width 508 height 365
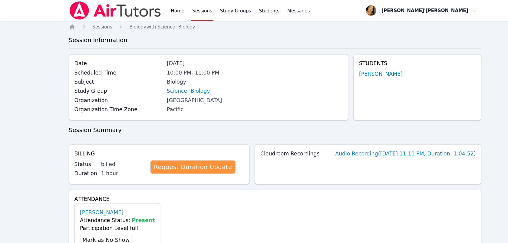
click at [5, 123] on div "Home Sessions Study Groups Students Messages Open user menu Lee'Tayna Hostick O…" at bounding box center [254, 182] width 508 height 365
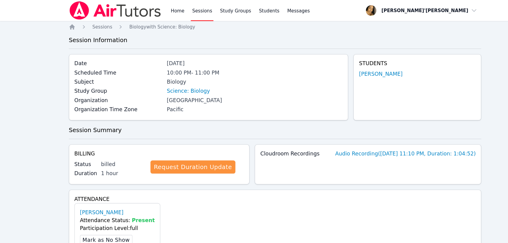
click at [5, 123] on div "Home Sessions Study Groups Students Messages Open user menu Lee'Tayna Hostick O…" at bounding box center [254, 182] width 508 height 365
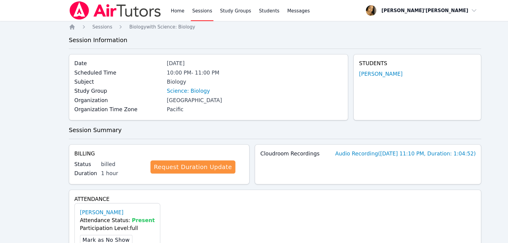
click at [5, 123] on div "Home Sessions Study Groups Students Messages Open user menu Lee'Tayna Hostick O…" at bounding box center [254, 182] width 508 height 365
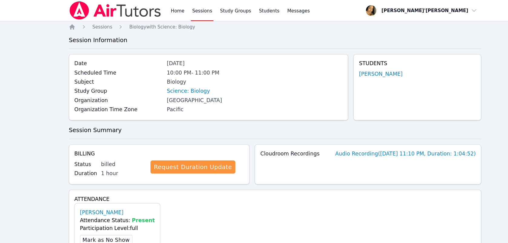
click at [5, 123] on div "Home Sessions Study Groups Students Messages Open user menu Lee'Tayna Hostick O…" at bounding box center [254, 182] width 508 height 365
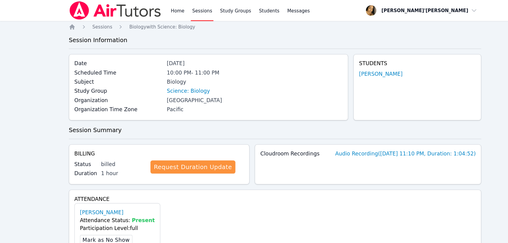
click at [5, 123] on div "Home Sessions Study Groups Students Messages Open user menu Lee'Tayna Hostick O…" at bounding box center [254, 182] width 508 height 365
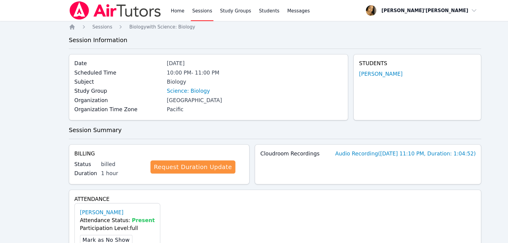
click at [5, 123] on div "Home Sessions Study Groups Students Messages Open user menu Lee'Tayna Hostick O…" at bounding box center [254, 182] width 508 height 365
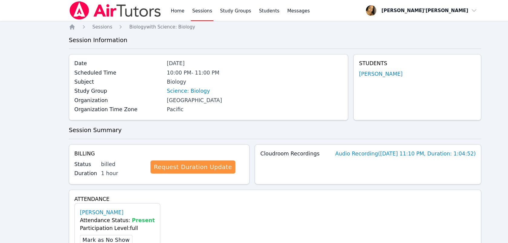
click at [5, 123] on div "Home Sessions Study Groups Students Messages Open user menu Lee'Tayna Hostick O…" at bounding box center [254, 182] width 508 height 365
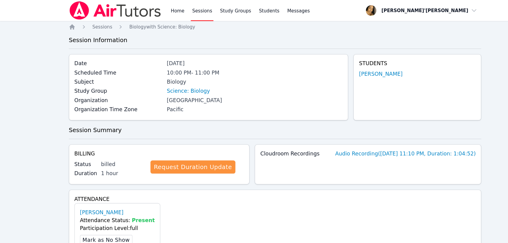
click at [5, 123] on div "Home Sessions Study Groups Students Messages Open user menu Lee'Tayna Hostick O…" at bounding box center [254, 182] width 508 height 365
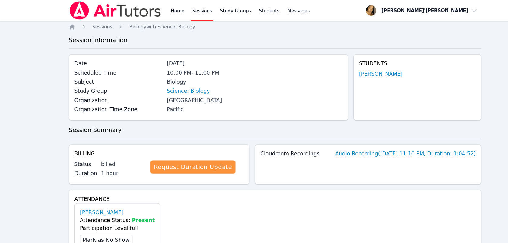
click at [5, 123] on div "Home Sessions Study Groups Students Messages Open user menu Lee'Tayna Hostick O…" at bounding box center [254, 182] width 508 height 365
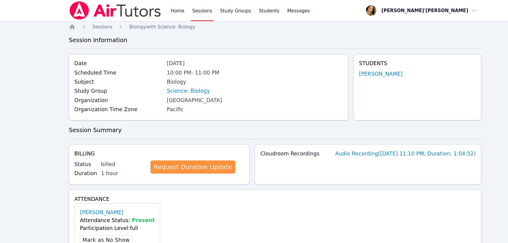
click at [5, 123] on div "Home Sessions Study Groups Students Messages Open user menu Lee'Tayna Hostick O…" at bounding box center [254, 182] width 508 height 365
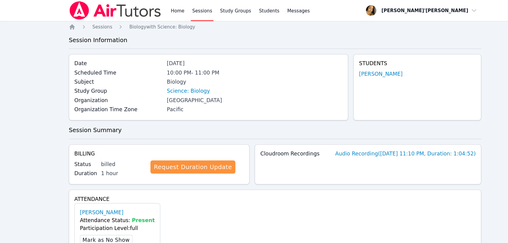
click at [5, 123] on div "Home Sessions Study Groups Students Messages Open user menu Lee'Tayna Hostick O…" at bounding box center [254, 182] width 508 height 365
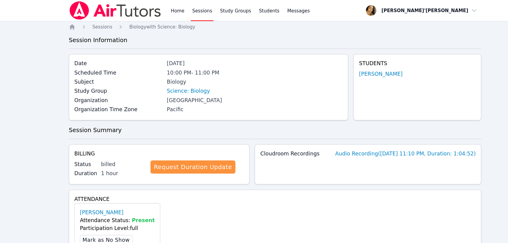
click at [5, 123] on div "Home Sessions Study Groups Students Messages Open user menu Lee'Tayna Hostick O…" at bounding box center [254, 182] width 508 height 365
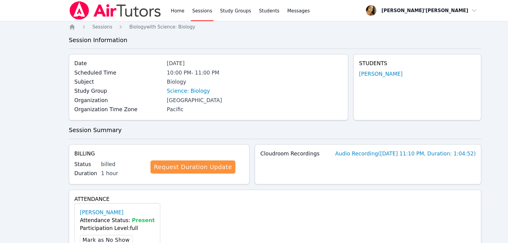
click at [5, 123] on div "Home Sessions Study Groups Students Messages Open user menu Lee'Tayna Hostick O…" at bounding box center [254, 182] width 508 height 365
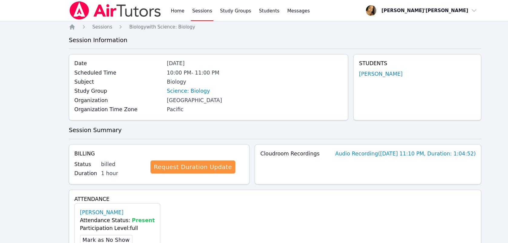
click at [5, 123] on div "Home Sessions Study Groups Students Messages Open user menu Lee'Tayna Hostick O…" at bounding box center [254, 182] width 508 height 365
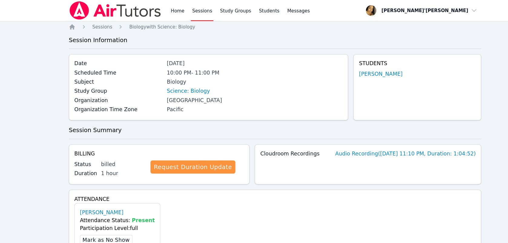
click at [5, 123] on div "Home Sessions Study Groups Students Messages Open user menu Lee'Tayna Hostick O…" at bounding box center [254, 182] width 508 height 365
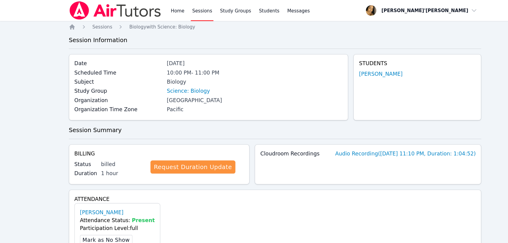
click at [5, 123] on div "Home Sessions Study Groups Students Messages Open user menu Lee'Tayna Hostick O…" at bounding box center [254, 182] width 508 height 365
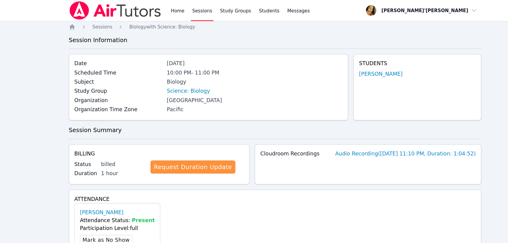
click at [5, 123] on div "Home Sessions Study Groups Students Messages Open user menu Lee'Tayna Hostick O…" at bounding box center [254, 182] width 508 height 365
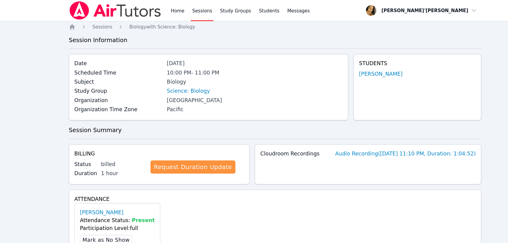
click at [5, 123] on div "Home Sessions Study Groups Students Messages Open user menu Lee'Tayna Hostick O…" at bounding box center [254, 182] width 508 height 365
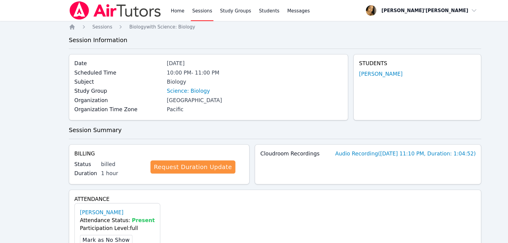
click at [5, 123] on div "Home Sessions Study Groups Students Messages Open user menu Lee'Tayna Hostick O…" at bounding box center [254, 182] width 508 height 365
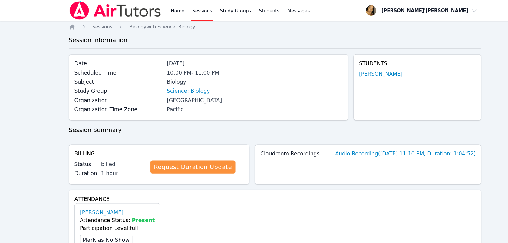
click at [5, 123] on div "Home Sessions Study Groups Students Messages Open user menu Lee'Tayna Hostick O…" at bounding box center [254, 182] width 508 height 365
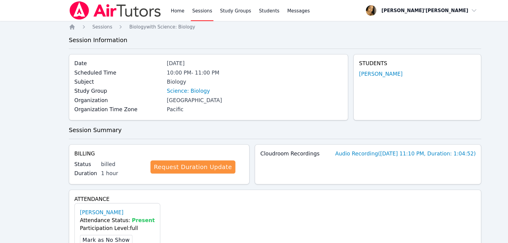
click at [5, 123] on div "Home Sessions Study Groups Students Messages Open user menu Lee'Tayna Hostick O…" at bounding box center [254, 182] width 508 height 365
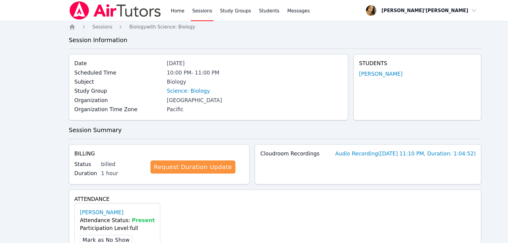
click at [5, 123] on div "Home Sessions Study Groups Students Messages Open user menu Lee'Tayna Hostick O…" at bounding box center [254, 182] width 508 height 365
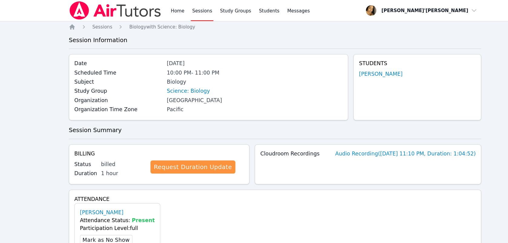
click at [5, 123] on div "Home Sessions Study Groups Students Messages Open user menu Lee'Tayna Hostick O…" at bounding box center [254, 182] width 508 height 365
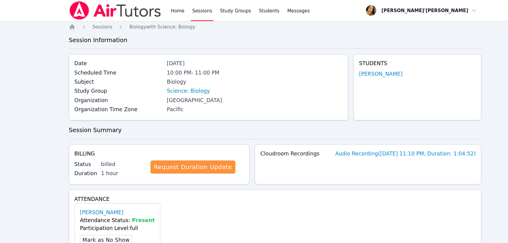
click at [5, 123] on div "Home Sessions Study Groups Students Messages Open user menu Lee'Tayna Hostick O…" at bounding box center [254, 182] width 508 height 365
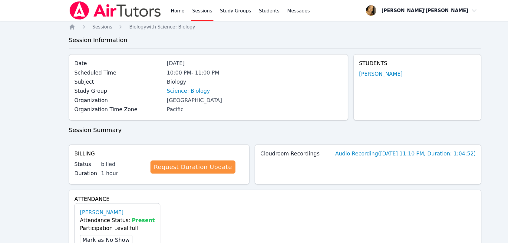
click at [5, 123] on div "Home Sessions Study Groups Students Messages Open user menu Lee'Tayna Hostick O…" at bounding box center [254, 182] width 508 height 365
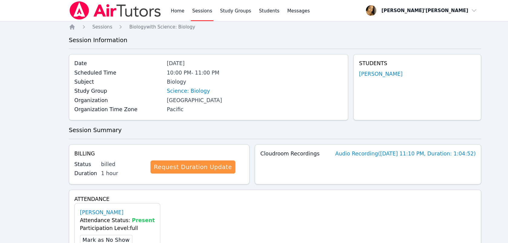
click at [5, 123] on div "Home Sessions Study Groups Students Messages Open user menu Lee'Tayna Hostick O…" at bounding box center [254, 182] width 508 height 365
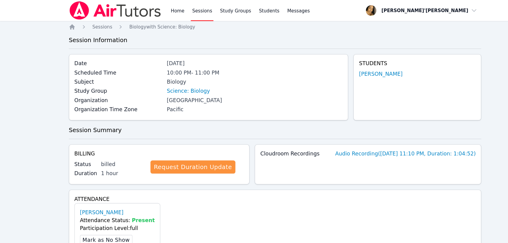
click at [5, 123] on div "Home Sessions Study Groups Students Messages Open user menu Lee'Tayna Hostick O…" at bounding box center [254, 182] width 508 height 365
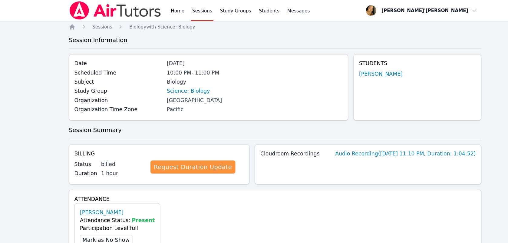
click at [5, 123] on div "Home Sessions Study Groups Students Messages Open user menu Lee'Tayna Hostick O…" at bounding box center [254, 182] width 508 height 365
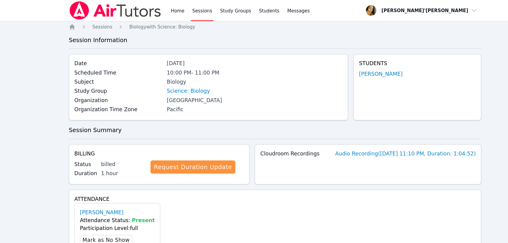
click at [5, 123] on div "Home Sessions Study Groups Students Messages Open user menu Lee'Tayna Hostick O…" at bounding box center [254, 182] width 508 height 365
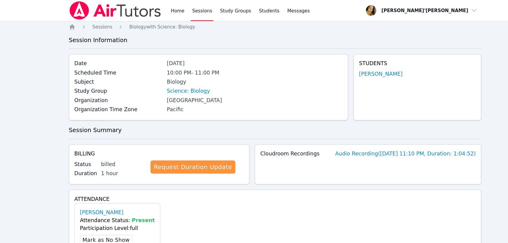
click at [5, 123] on div "Home Sessions Study Groups Students Messages Open user menu Lee'Tayna Hostick O…" at bounding box center [254, 182] width 508 height 365
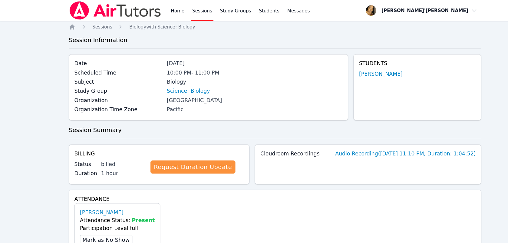
click at [5, 123] on div "Home Sessions Study Groups Students Messages Open user menu Lee'Tayna Hostick O…" at bounding box center [254, 182] width 508 height 365
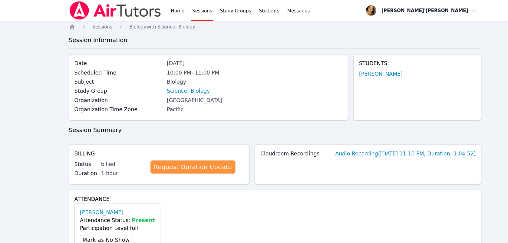
click at [5, 123] on div "Home Sessions Study Groups Students Messages Open user menu Lee'Tayna Hostick O…" at bounding box center [254, 182] width 508 height 365
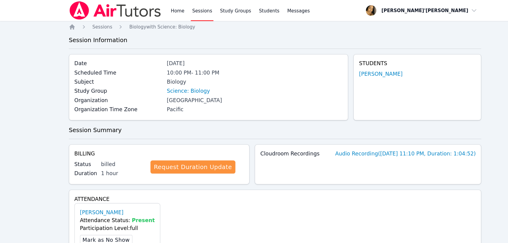
click at [5, 123] on div "Home Sessions Study Groups Students Messages Open user menu Lee'Tayna Hostick O…" at bounding box center [254, 182] width 508 height 365
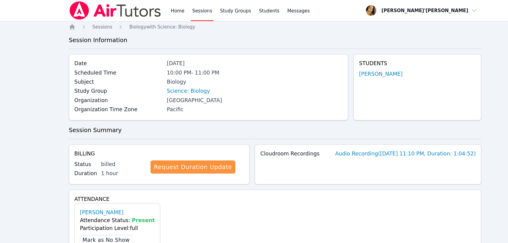
click at [5, 123] on div "Home Sessions Study Groups Students Messages Open user menu Lee'Tayna Hostick O…" at bounding box center [254, 182] width 508 height 365
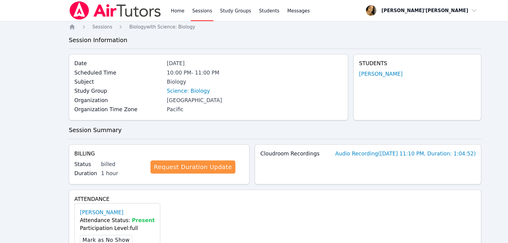
click at [5, 123] on div "Home Sessions Study Groups Students Messages Open user menu Lee'Tayna Hostick O…" at bounding box center [254, 182] width 508 height 365
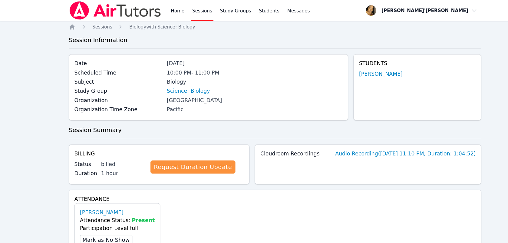
click at [5, 123] on div "Home Sessions Study Groups Students Messages Open user menu Lee'Tayna Hostick O…" at bounding box center [254, 182] width 508 height 365
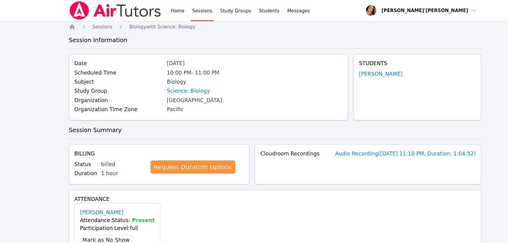
click at [5, 123] on div "Home Sessions Study Groups Students Messages Open user menu Lee'Tayna Hostick O…" at bounding box center [254, 182] width 508 height 365
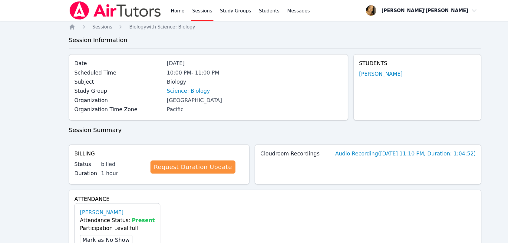
click at [5, 123] on div "Home Sessions Study Groups Students Messages Open user menu Lee'Tayna Hostick O…" at bounding box center [254, 182] width 508 height 365
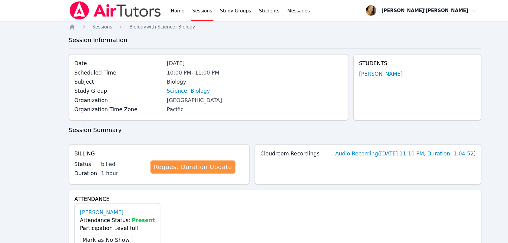
click at [5, 123] on div "Home Sessions Study Groups Students Messages Open user menu Lee'Tayna Hostick O…" at bounding box center [254, 182] width 508 height 365
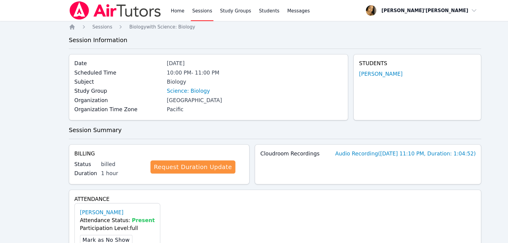
click at [5, 123] on div "Home Sessions Study Groups Students Messages Open user menu Lee'Tayna Hostick O…" at bounding box center [254, 182] width 508 height 365
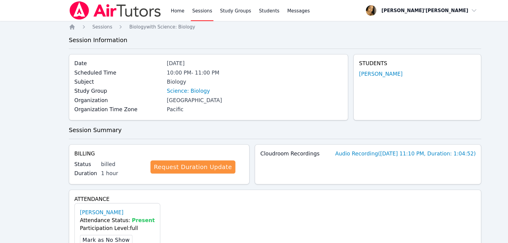
click at [5, 123] on div "Home Sessions Study Groups Students Messages Open user menu Lee'Tayna Hostick O…" at bounding box center [254, 182] width 508 height 365
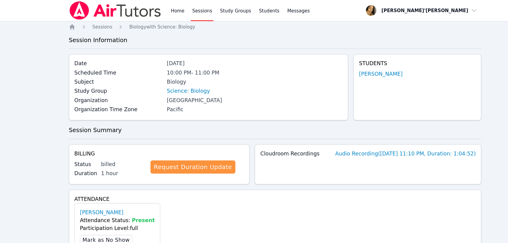
click at [5, 123] on div "Home Sessions Study Groups Students Messages Open user menu Lee'Tayna Hostick O…" at bounding box center [254, 182] width 508 height 365
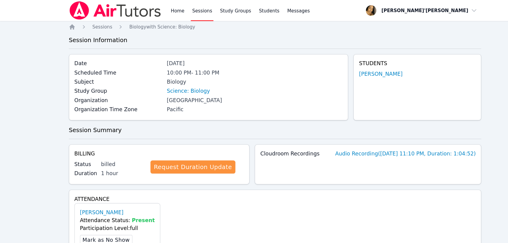
click at [5, 123] on div "Home Sessions Study Groups Students Messages Open user menu Lee'Tayna Hostick O…" at bounding box center [254, 182] width 508 height 365
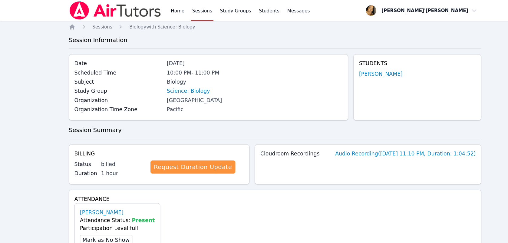
click at [5, 123] on div "Home Sessions Study Groups Students Messages Open user menu Lee'Tayna Hostick O…" at bounding box center [254, 182] width 508 height 365
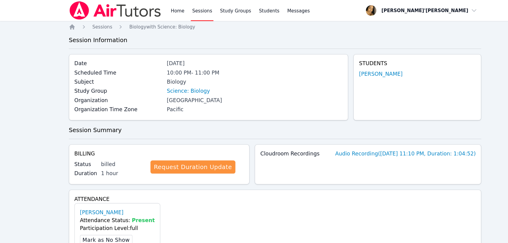
click at [5, 123] on div "Home Sessions Study Groups Students Messages Open user menu Lee'Tayna Hostick O…" at bounding box center [254, 182] width 508 height 365
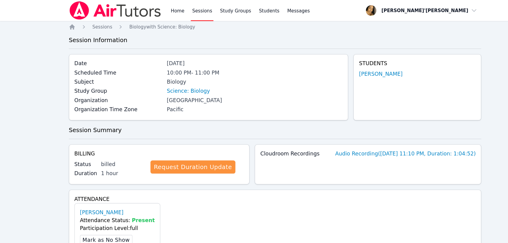
click at [5, 123] on div "Home Sessions Study Groups Students Messages Open user menu Lee'Tayna Hostick O…" at bounding box center [254, 182] width 508 height 365
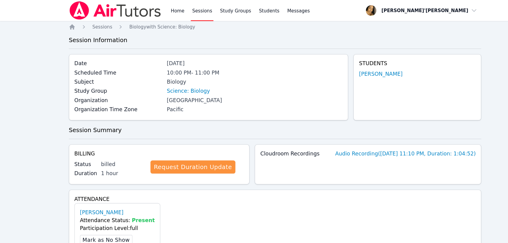
click at [5, 123] on div "Home Sessions Study Groups Students Messages Open user menu Lee'Tayna Hostick O…" at bounding box center [254, 182] width 508 height 365
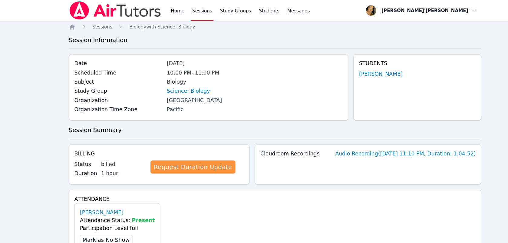
click at [5, 123] on div "Home Sessions Study Groups Students Messages Open user menu Lee'Tayna Hostick O…" at bounding box center [254, 182] width 508 height 365
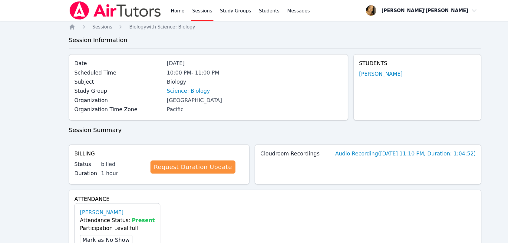
click at [5, 123] on div "Home Sessions Study Groups Students Messages Open user menu Lee'Tayna Hostick O…" at bounding box center [254, 182] width 508 height 365
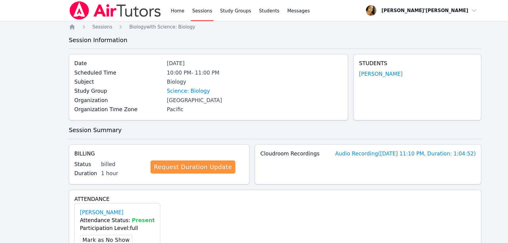
click at [5, 123] on div "Home Sessions Study Groups Students Messages Open user menu Lee'Tayna Hostick O…" at bounding box center [254, 182] width 508 height 365
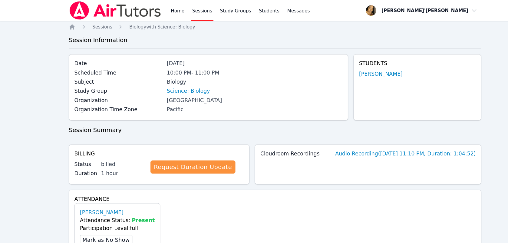
click at [5, 123] on div "Home Sessions Study Groups Students Messages Open user menu Lee'Tayna Hostick O…" at bounding box center [254, 182] width 508 height 365
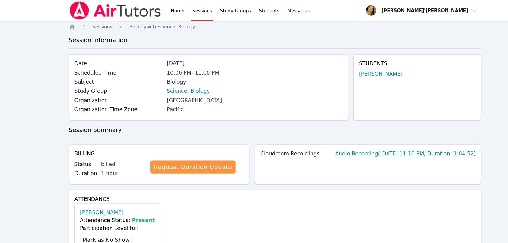
click at [5, 123] on div "Home Sessions Study Groups Students Messages Open user menu Lee'Tayna Hostick O…" at bounding box center [254, 182] width 508 height 365
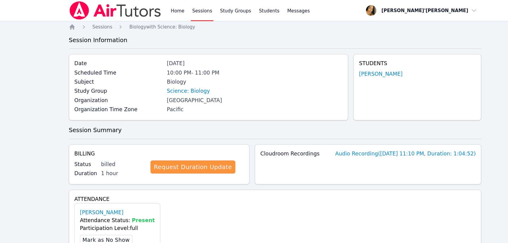
click at [5, 123] on div "Home Sessions Study Groups Students Messages Open user menu Lee'Tayna Hostick O…" at bounding box center [254, 182] width 508 height 365
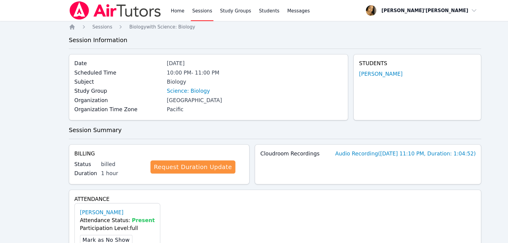
click at [5, 123] on div "Home Sessions Study Groups Students Messages Open user menu Lee'Tayna Hostick O…" at bounding box center [254, 182] width 508 height 365
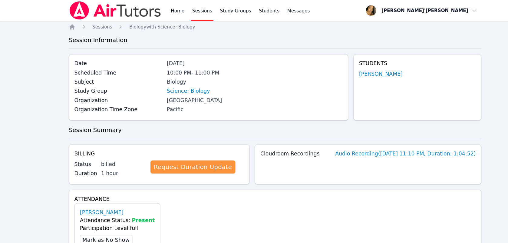
click at [5, 123] on div "Home Sessions Study Groups Students Messages Open user menu Lee'Tayna Hostick O…" at bounding box center [254, 182] width 508 height 365
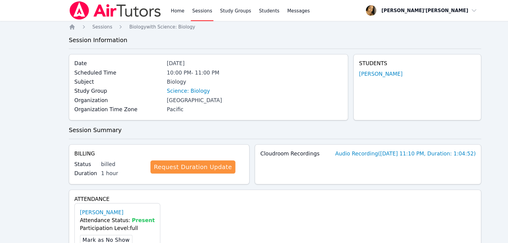
click at [5, 123] on div "Home Sessions Study Groups Students Messages Open user menu Lee'Tayna Hostick O…" at bounding box center [254, 182] width 508 height 365
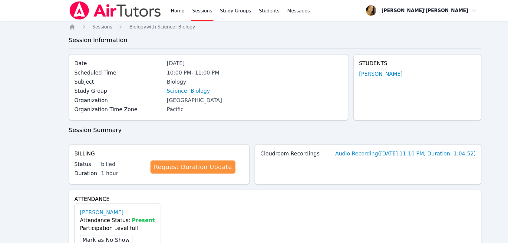
click at [5, 123] on div "Home Sessions Study Groups Students Messages Open user menu Lee'Tayna Hostick O…" at bounding box center [254, 182] width 508 height 365
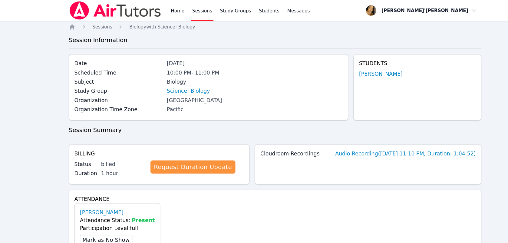
click at [5, 123] on div "Home Sessions Study Groups Students Messages Open user menu Lee'Tayna Hostick O…" at bounding box center [254, 182] width 508 height 365
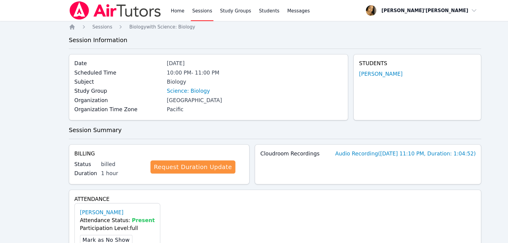
click at [5, 123] on div "Home Sessions Study Groups Students Messages Open user menu Lee'Tayna Hostick O…" at bounding box center [254, 182] width 508 height 365
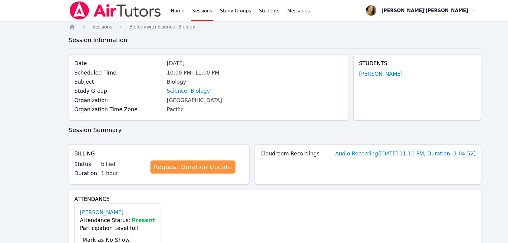
click at [5, 123] on div "Home Sessions Study Groups Students Messages Open user menu Lee'Tayna Hostick O…" at bounding box center [254, 182] width 508 height 365
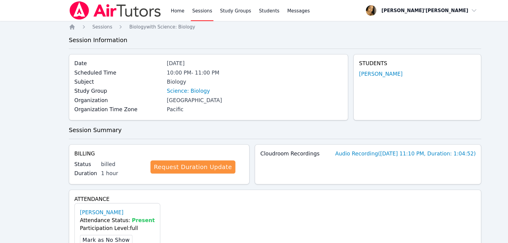
click at [5, 123] on div "Home Sessions Study Groups Students Messages Open user menu Lee'Tayna Hostick O…" at bounding box center [254, 182] width 508 height 365
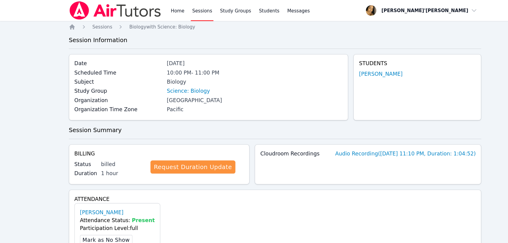
click at [5, 123] on div "Home Sessions Study Groups Students Messages Open user menu Lee'Tayna Hostick O…" at bounding box center [254, 182] width 508 height 365
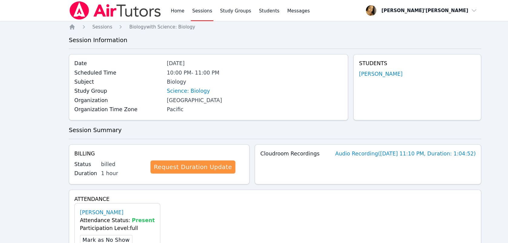
click at [5, 123] on div "Home Sessions Study Groups Students Messages Open user menu Lee'Tayna Hostick O…" at bounding box center [254, 182] width 508 height 365
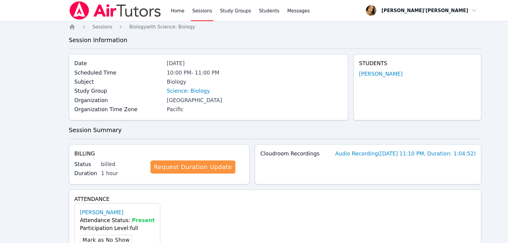
click at [5, 123] on div "Home Sessions Study Groups Students Messages Open user menu Lee'Tayna Hostick O…" at bounding box center [254, 182] width 508 height 365
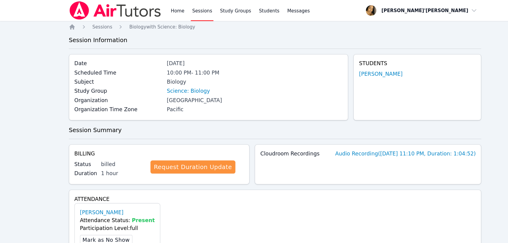
click at [5, 123] on div "Home Sessions Study Groups Students Messages Open user menu Lee'Tayna Hostick O…" at bounding box center [254, 182] width 508 height 365
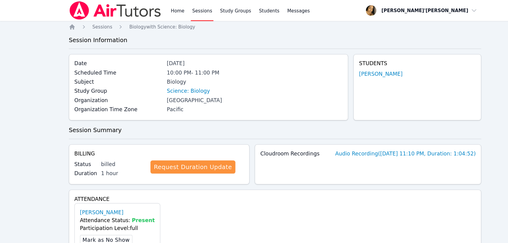
click at [5, 123] on div "Home Sessions Study Groups Students Messages Open user menu Lee'Tayna Hostick O…" at bounding box center [254, 182] width 508 height 365
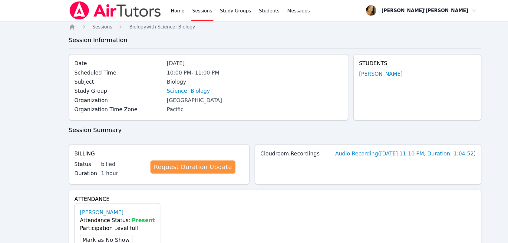
click at [5, 123] on div "Home Sessions Study Groups Students Messages Open user menu Lee'Tayna Hostick O…" at bounding box center [254, 182] width 508 height 365
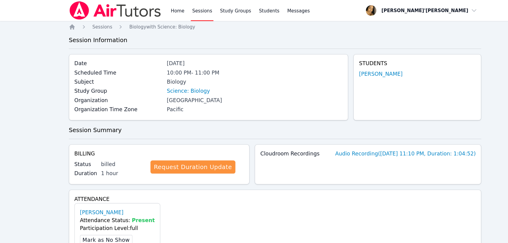
click at [5, 123] on div "Home Sessions Study Groups Students Messages Open user menu Lee'Tayna Hostick O…" at bounding box center [254, 182] width 508 height 365
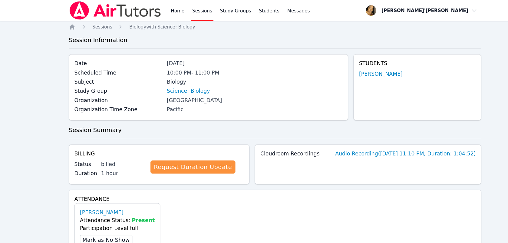
click at [5, 123] on div "Home Sessions Study Groups Students Messages Open user menu Lee'Tayna Hostick O…" at bounding box center [254, 182] width 508 height 365
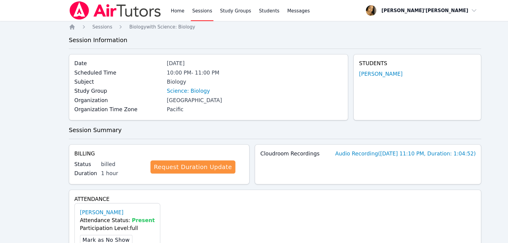
click at [5, 123] on div "Home Sessions Study Groups Students Messages Open user menu Lee'Tayna Hostick O…" at bounding box center [254, 182] width 508 height 365
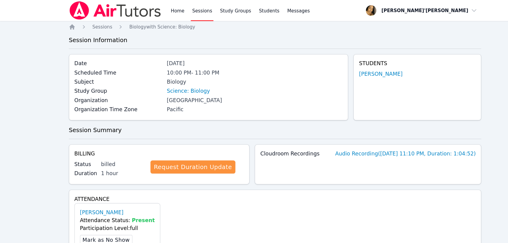
click at [5, 123] on div "Home Sessions Study Groups Students Messages Open user menu Lee'Tayna Hostick O…" at bounding box center [254, 182] width 508 height 365
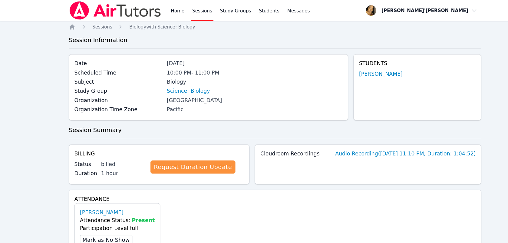
click at [5, 123] on div "Home Sessions Study Groups Students Messages Open user menu Lee'Tayna Hostick O…" at bounding box center [254, 182] width 508 height 365
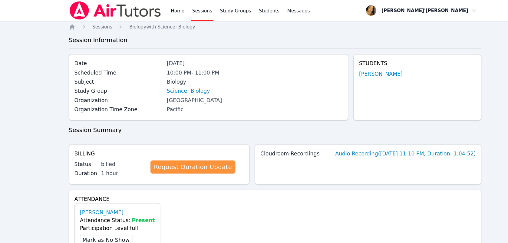
click at [5, 123] on div "Home Sessions Study Groups Students Messages Open user menu Lee'Tayna Hostick O…" at bounding box center [254, 182] width 508 height 365
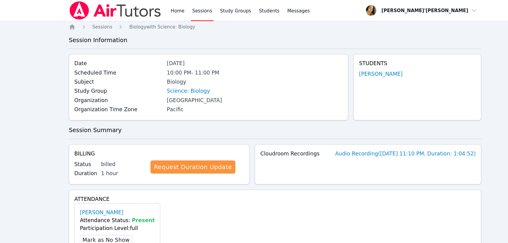
click at [5, 123] on div "Home Sessions Study Groups Students Messages Open user menu Lee'Tayna Hostick O…" at bounding box center [254, 182] width 508 height 365
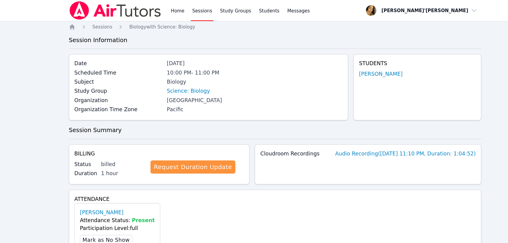
click at [5, 123] on div "Home Sessions Study Groups Students Messages Open user menu Lee'Tayna Hostick O…" at bounding box center [254, 182] width 508 height 365
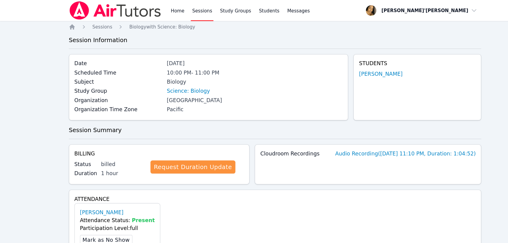
click at [5, 123] on div "Home Sessions Study Groups Students Messages Open user menu Lee'Tayna Hostick O…" at bounding box center [254, 182] width 508 height 365
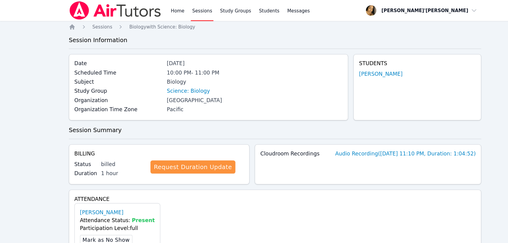
click at [5, 123] on div "Home Sessions Study Groups Students Messages Open user menu Lee'Tayna Hostick O…" at bounding box center [254, 182] width 508 height 365
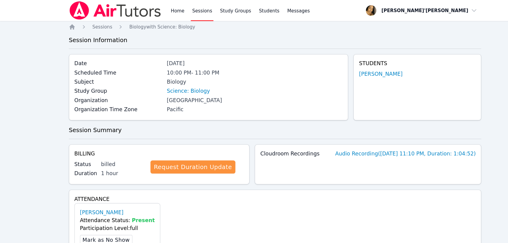
click at [5, 123] on div "Home Sessions Study Groups Students Messages Open user menu Lee'Tayna Hostick O…" at bounding box center [254, 182] width 508 height 365
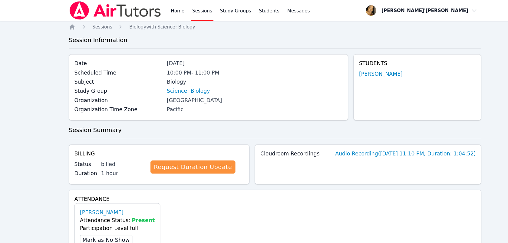
click at [5, 123] on div "Home Sessions Study Groups Students Messages Open user menu Lee'Tayna Hostick O…" at bounding box center [254, 182] width 508 height 365
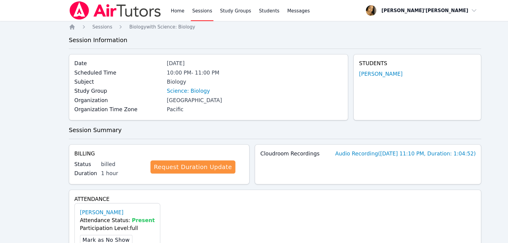
click at [5, 123] on div "Home Sessions Study Groups Students Messages Open user menu Lee'Tayna Hostick O…" at bounding box center [254, 182] width 508 height 365
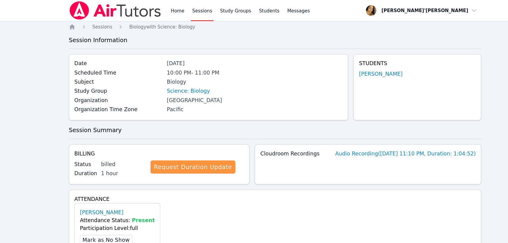
click at [5, 123] on div "Home Sessions Study Groups Students Messages Open user menu Lee'Tayna Hostick O…" at bounding box center [254, 182] width 508 height 365
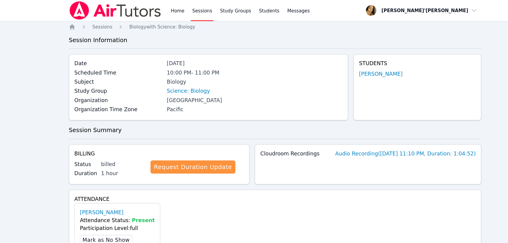
click at [5, 123] on div "Home Sessions Study Groups Students Messages Open user menu Lee'Tayna Hostick O…" at bounding box center [254, 182] width 508 height 365
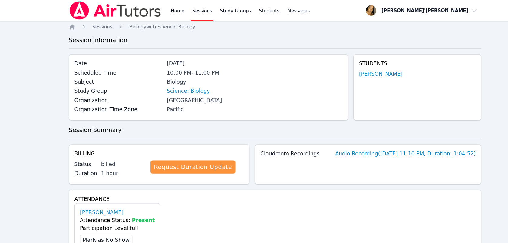
click at [5, 123] on div "Home Sessions Study Groups Students Messages Open user menu Lee'Tayna Hostick O…" at bounding box center [254, 182] width 508 height 365
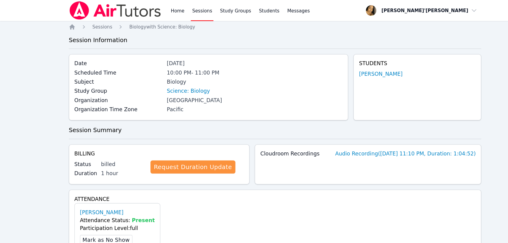
click at [5, 123] on div "Home Sessions Study Groups Students Messages Open user menu Lee'Tayna Hostick O…" at bounding box center [254, 182] width 508 height 365
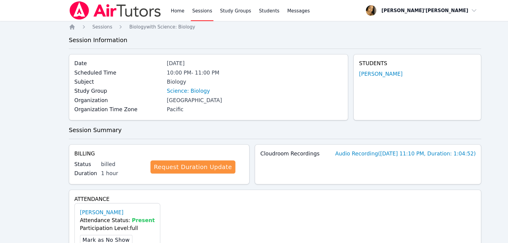
click at [5, 123] on div "Home Sessions Study Groups Students Messages Open user menu Lee'Tayna Hostick O…" at bounding box center [254, 182] width 508 height 365
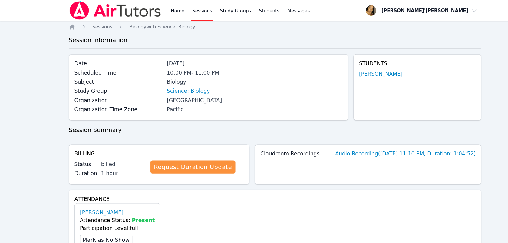
click at [5, 123] on div "Home Sessions Study Groups Students Messages Open user menu Lee'Tayna Hostick O…" at bounding box center [254, 182] width 508 height 365
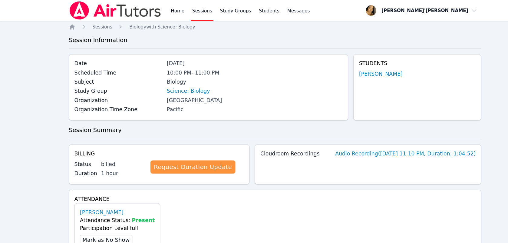
click at [5, 123] on div "Home Sessions Study Groups Students Messages Open user menu Lee'Tayna Hostick O…" at bounding box center [254, 182] width 508 height 365
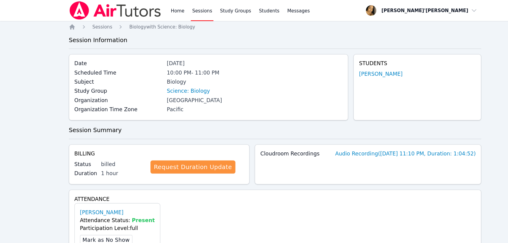
click at [5, 123] on div "Home Sessions Study Groups Students Messages Open user menu Lee'Tayna Hostick O…" at bounding box center [254, 182] width 508 height 365
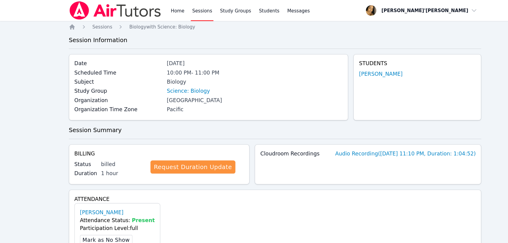
click at [5, 123] on div "Home Sessions Study Groups Students Messages Open user menu Lee'Tayna Hostick O…" at bounding box center [254, 182] width 508 height 365
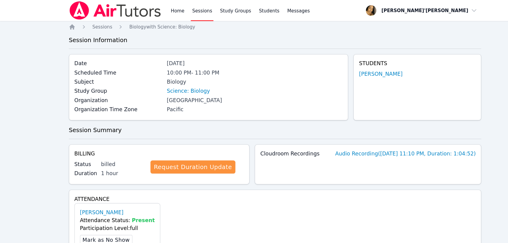
click at [5, 123] on div "Home Sessions Study Groups Students Messages Open user menu Lee'Tayna Hostick O…" at bounding box center [254, 182] width 508 height 365
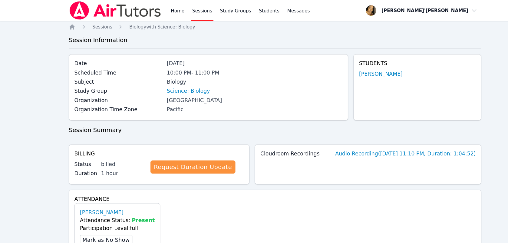
click at [5, 123] on div "Home Sessions Study Groups Students Messages Open user menu Lee'Tayna Hostick O…" at bounding box center [254, 182] width 508 height 365
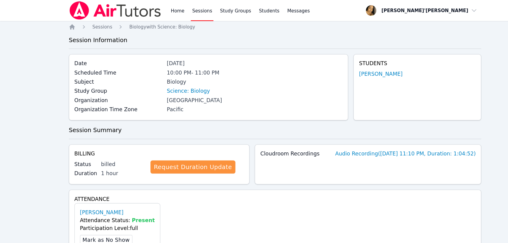
click at [5, 123] on div "Home Sessions Study Groups Students Messages Open user menu Lee'Tayna Hostick O…" at bounding box center [254, 182] width 508 height 365
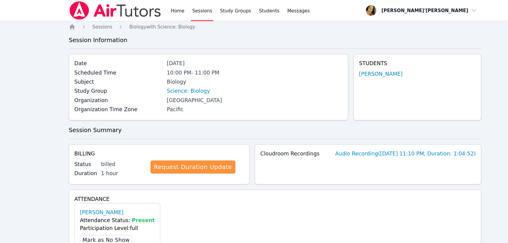
click at [5, 123] on div "Home Sessions Study Groups Students Messages Open user menu Lee'Tayna Hostick O…" at bounding box center [254, 182] width 508 height 365
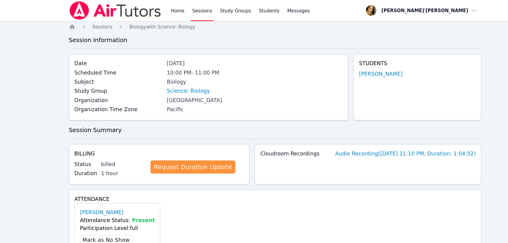
click at [5, 123] on div "Home Sessions Study Groups Students Messages Open user menu Lee'Tayna Hostick O…" at bounding box center [254, 182] width 508 height 365
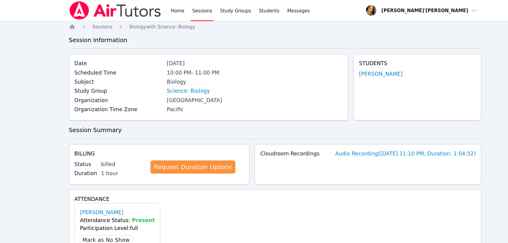
click at [5, 123] on div "Home Sessions Study Groups Students Messages Open user menu Lee'Tayna Hostick O…" at bounding box center [254, 182] width 508 height 365
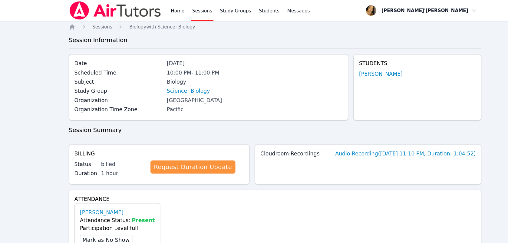
click at [5, 123] on div "Home Sessions Study Groups Students Messages Open user menu Lee'Tayna Hostick O…" at bounding box center [254, 182] width 508 height 365
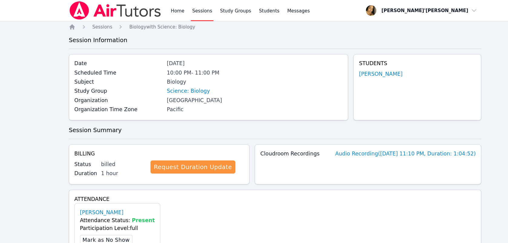
click at [5, 123] on div "Home Sessions Study Groups Students Messages Open user menu Lee'Tayna Hostick O…" at bounding box center [254, 182] width 508 height 365
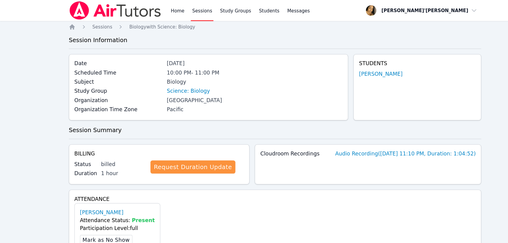
click at [5, 123] on div "Home Sessions Study Groups Students Messages Open user menu Lee'Tayna Hostick O…" at bounding box center [254, 182] width 508 height 365
